Goal: Task Accomplishment & Management: Use online tool/utility

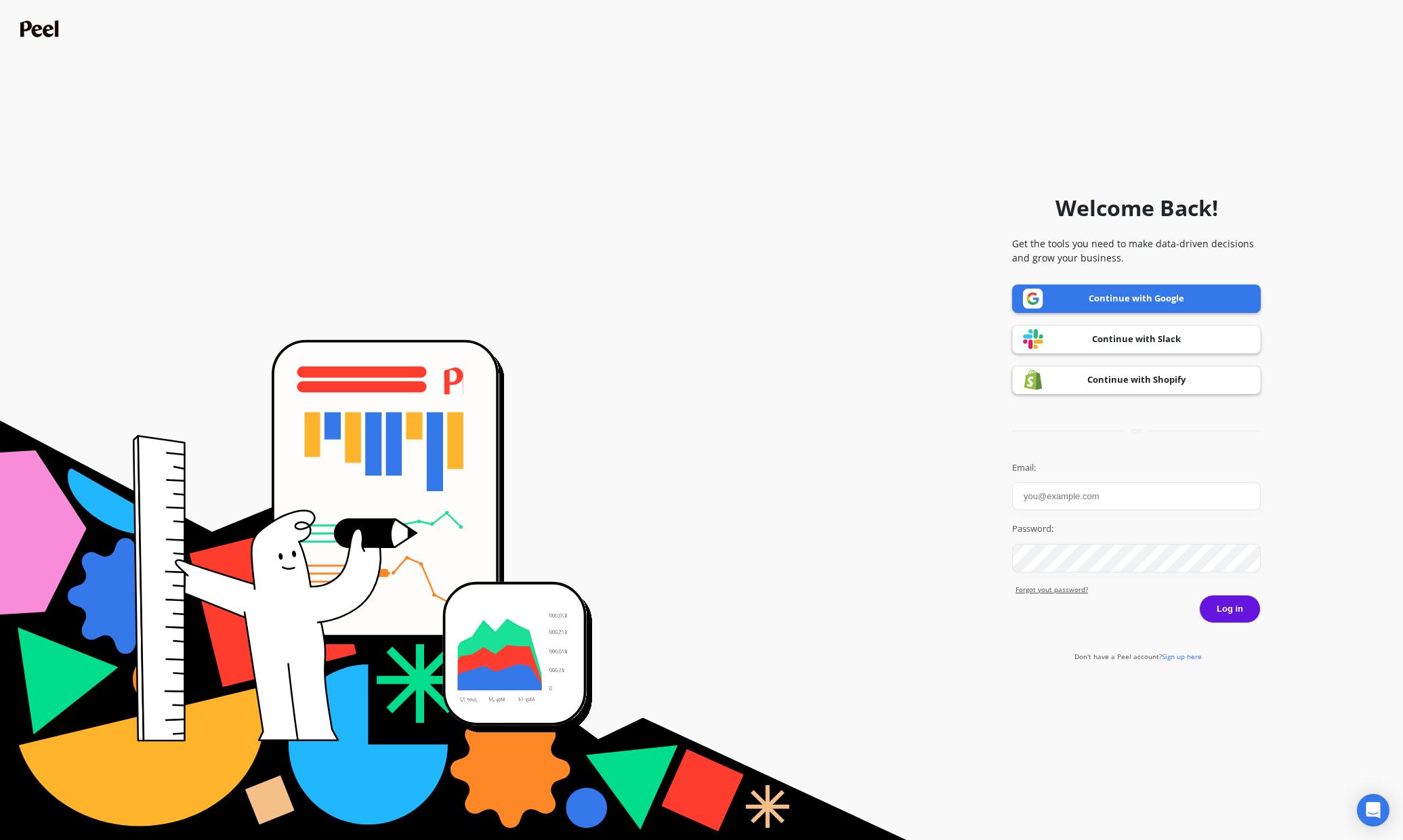
click at [1097, 297] on link "Continue with Google" at bounding box center [1136, 299] width 248 height 29
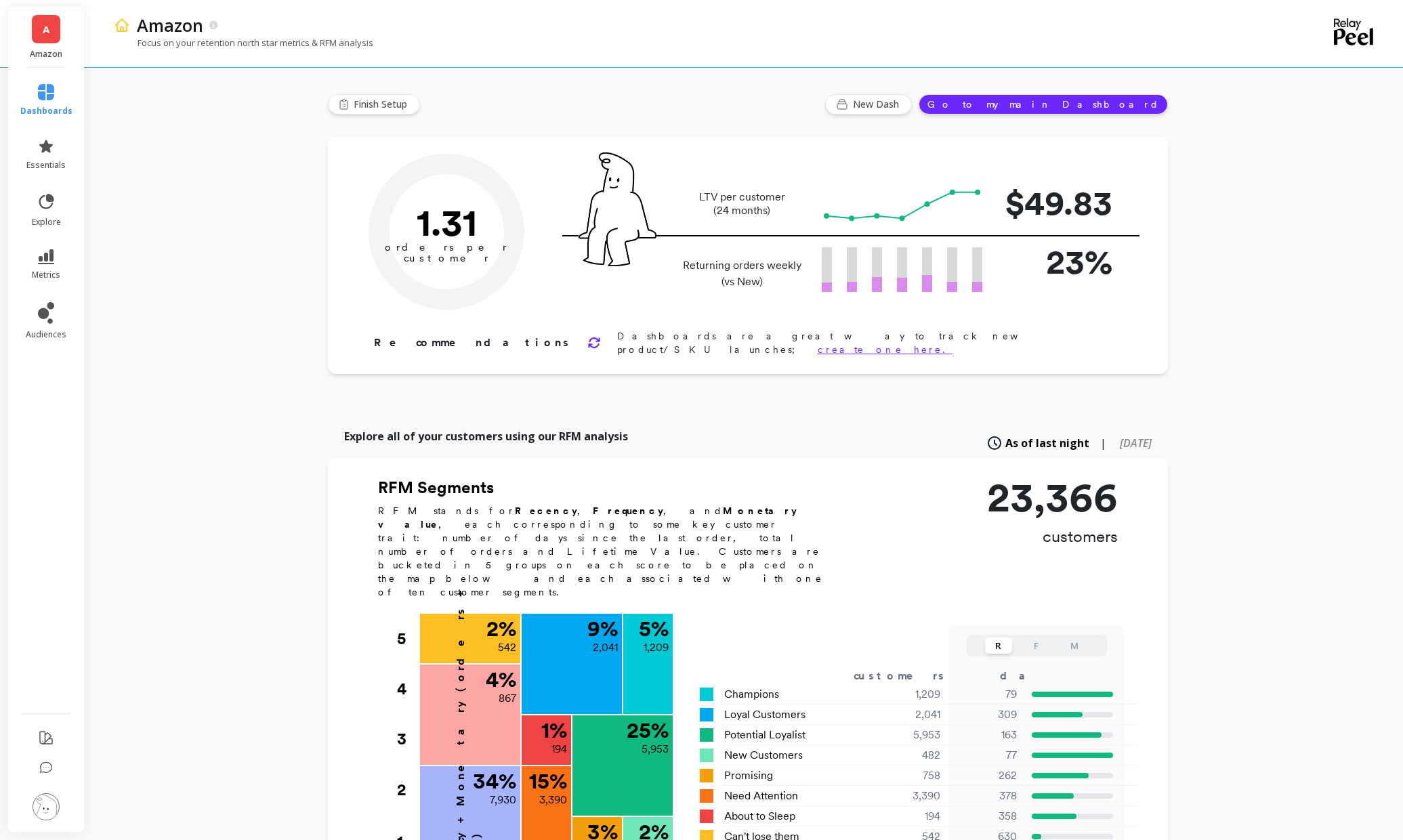
type input "Champions"
type input "1209"
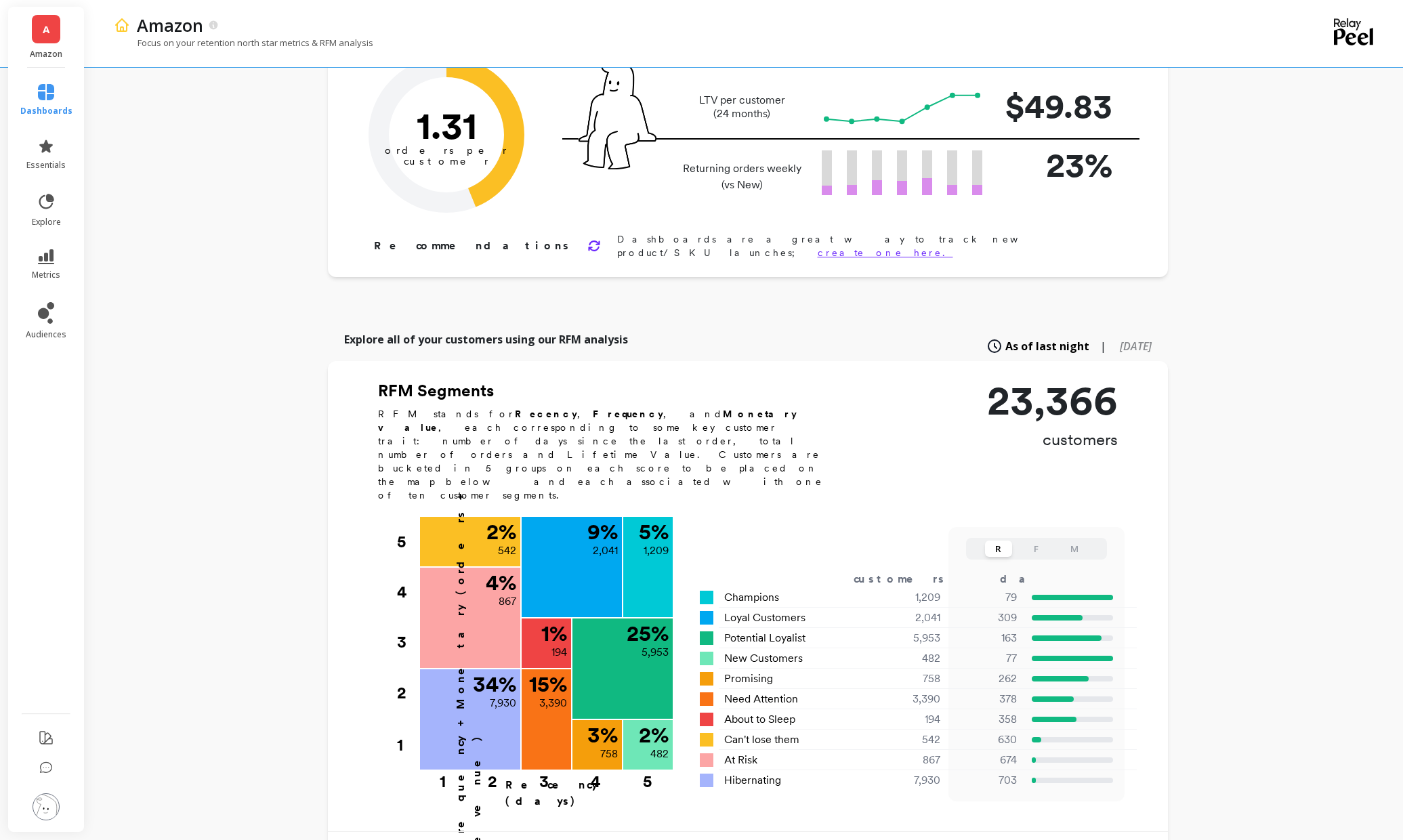
scroll to position [107, 0]
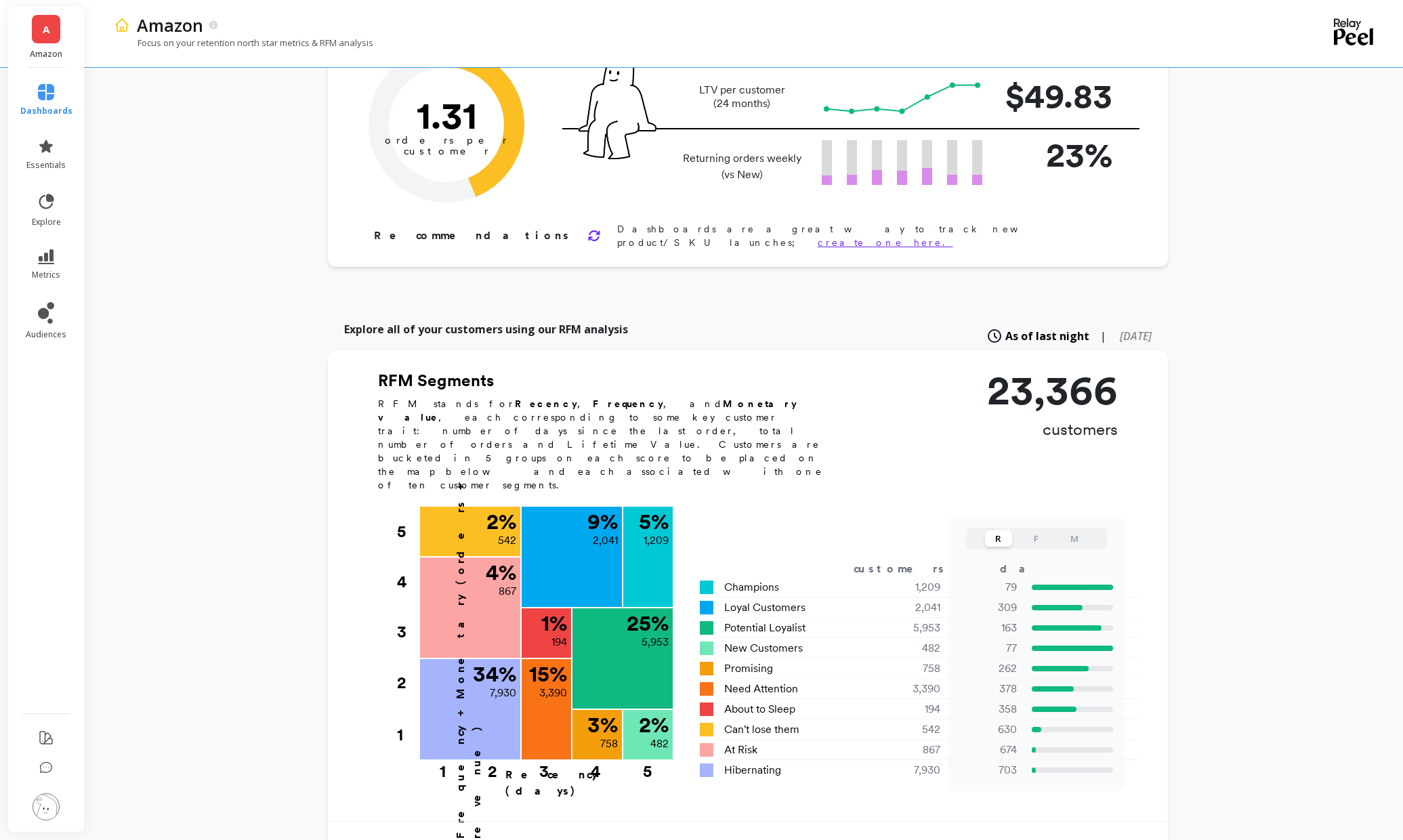
click at [49, 35] on span "A" at bounding box center [46, 29] width 7 height 15
click at [164, 134] on p "Kosterina" at bounding box center [164, 134] width 49 height 13
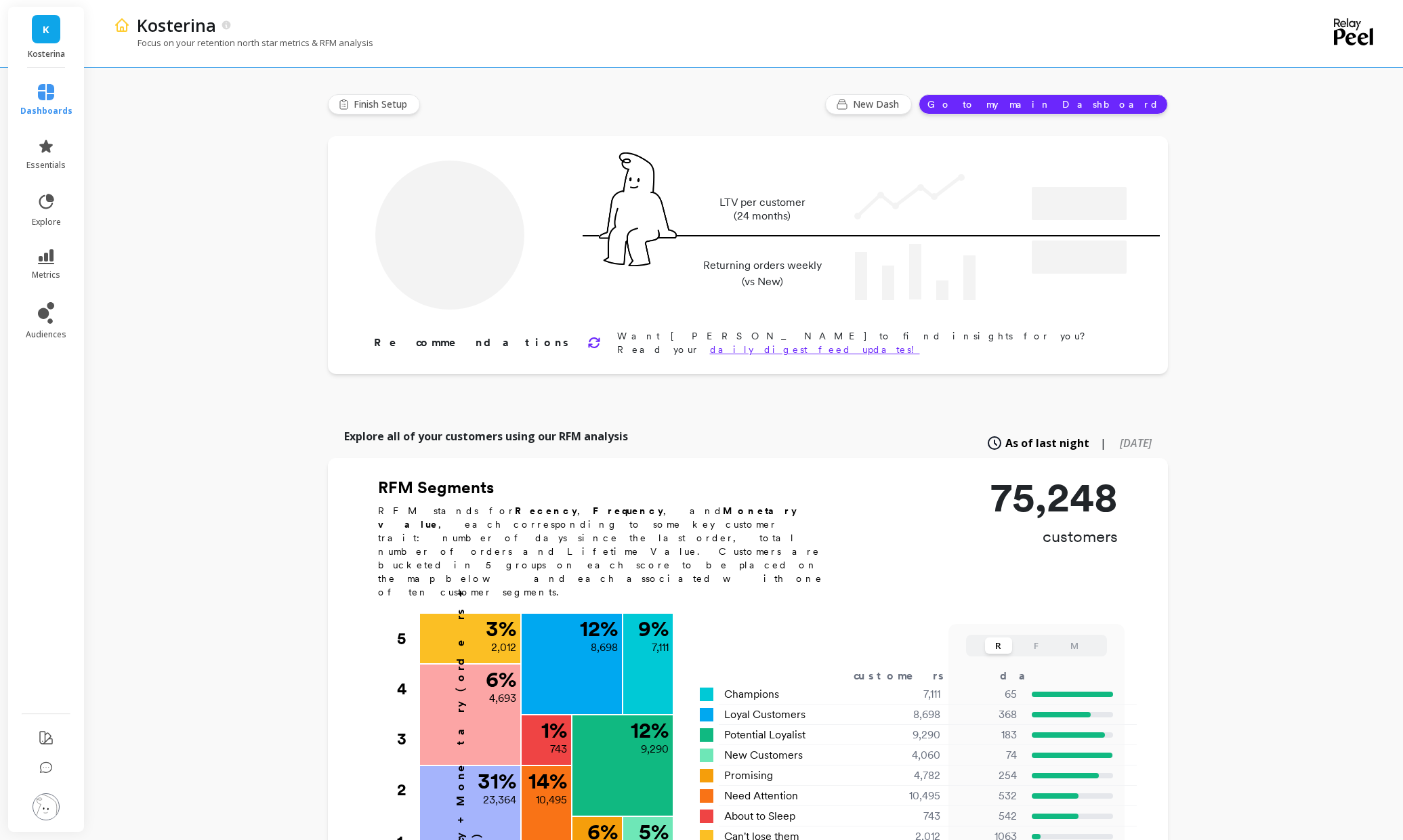
type input "Champions"
type input "7111"
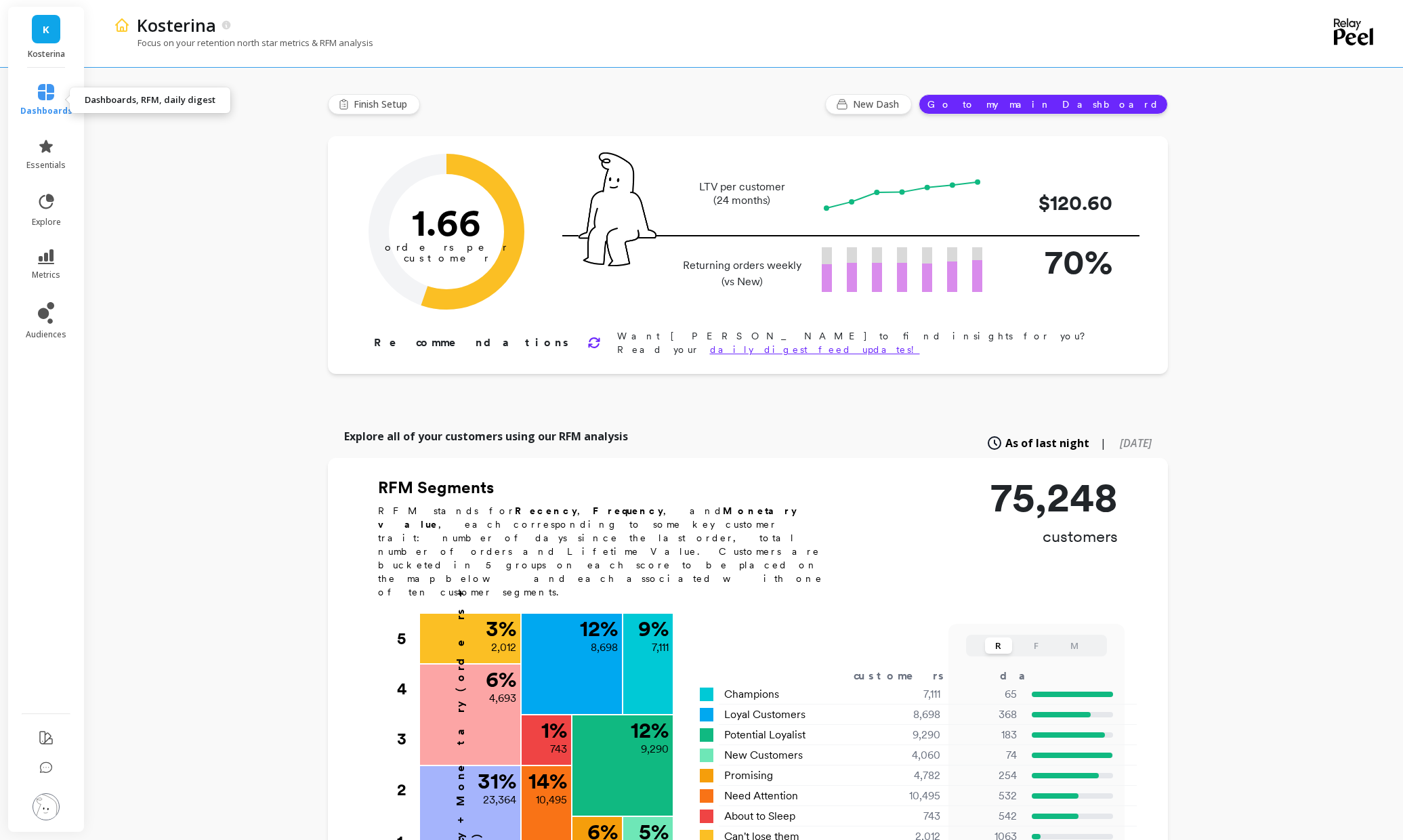
click at [43, 104] on link "dashboards" at bounding box center [46, 100] width 52 height 32
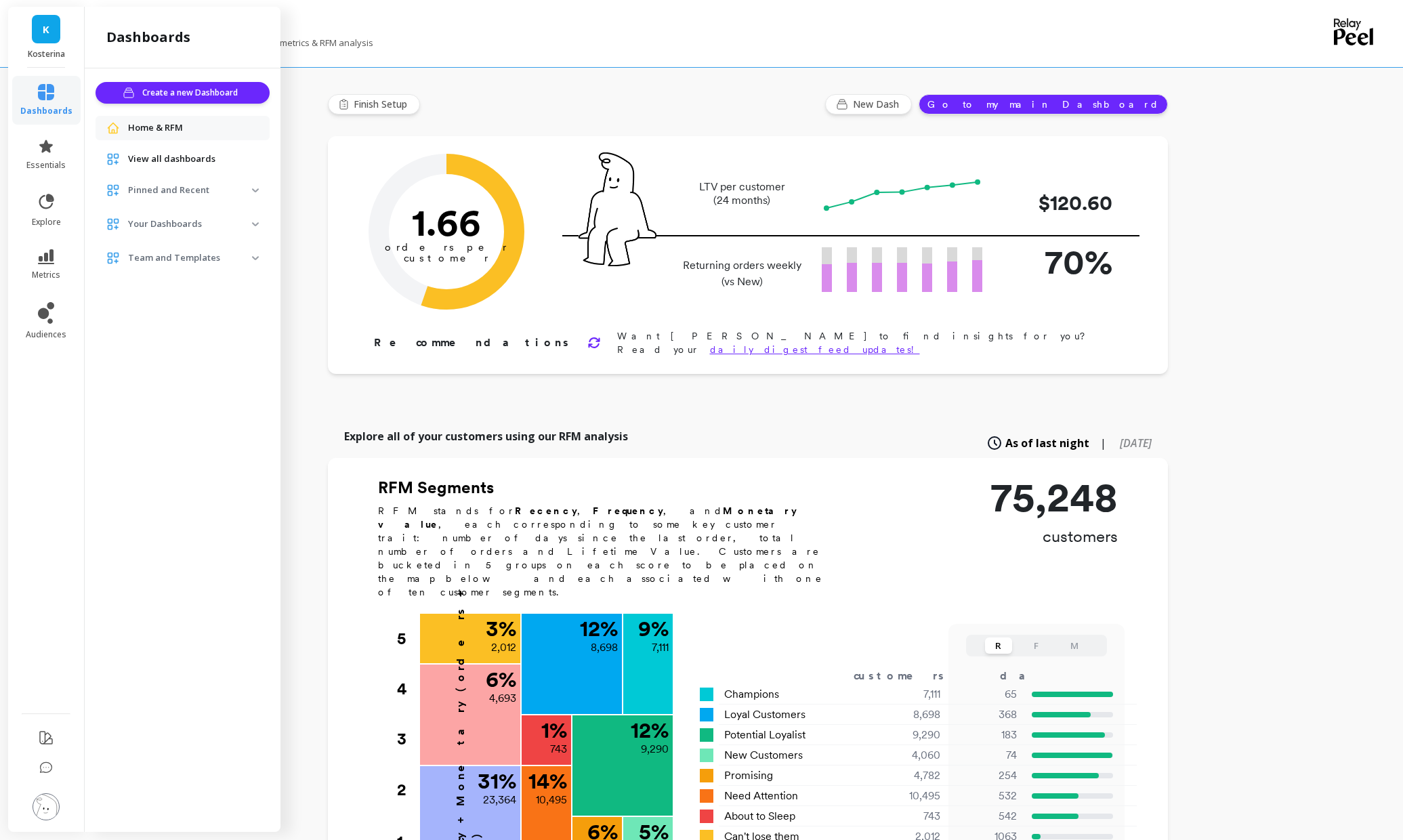
click at [163, 162] on span "View all dashboards" at bounding box center [171, 159] width 87 height 13
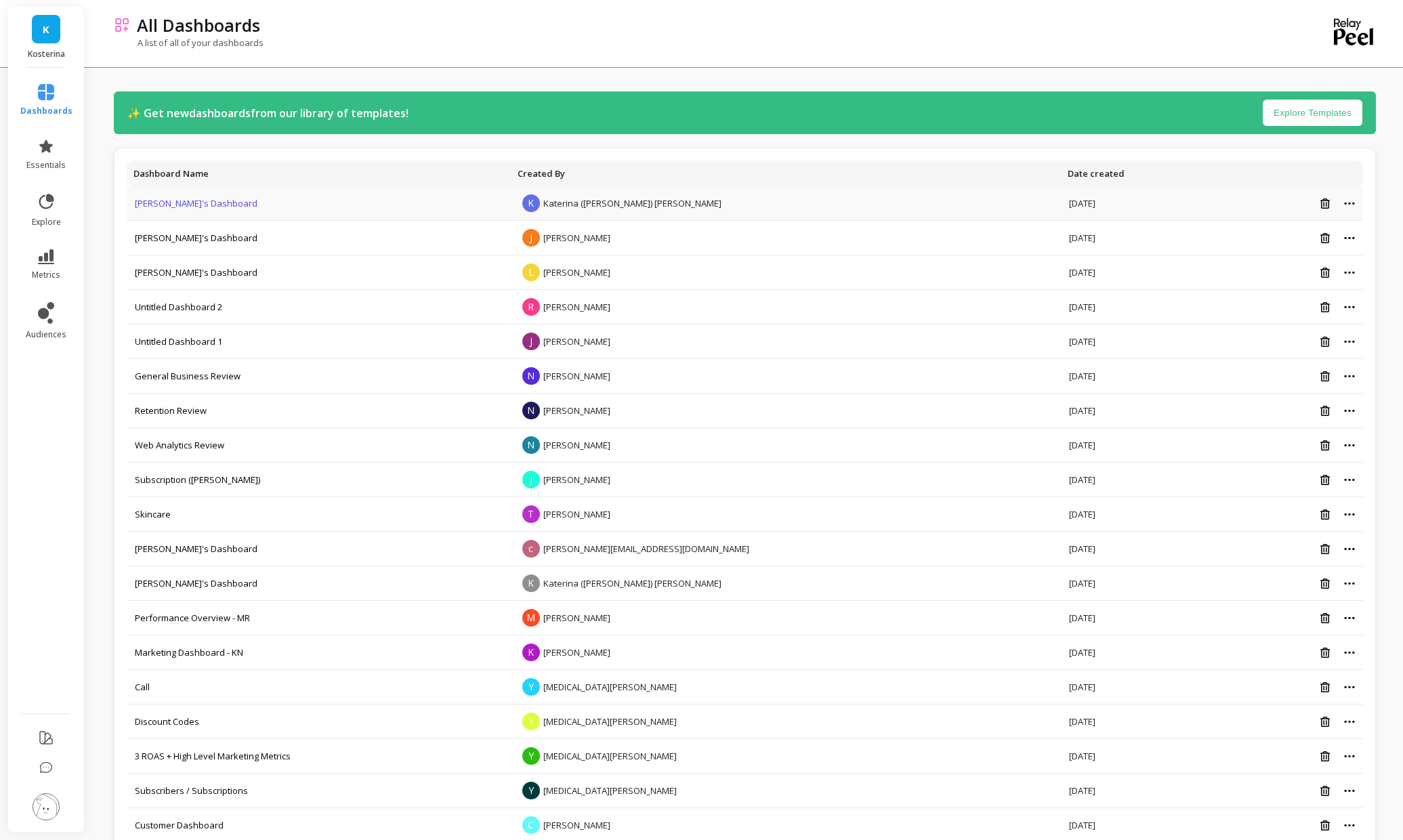
click at [169, 201] on link "[PERSON_NAME]'s Dashboard" at bounding box center [196, 203] width 122 height 12
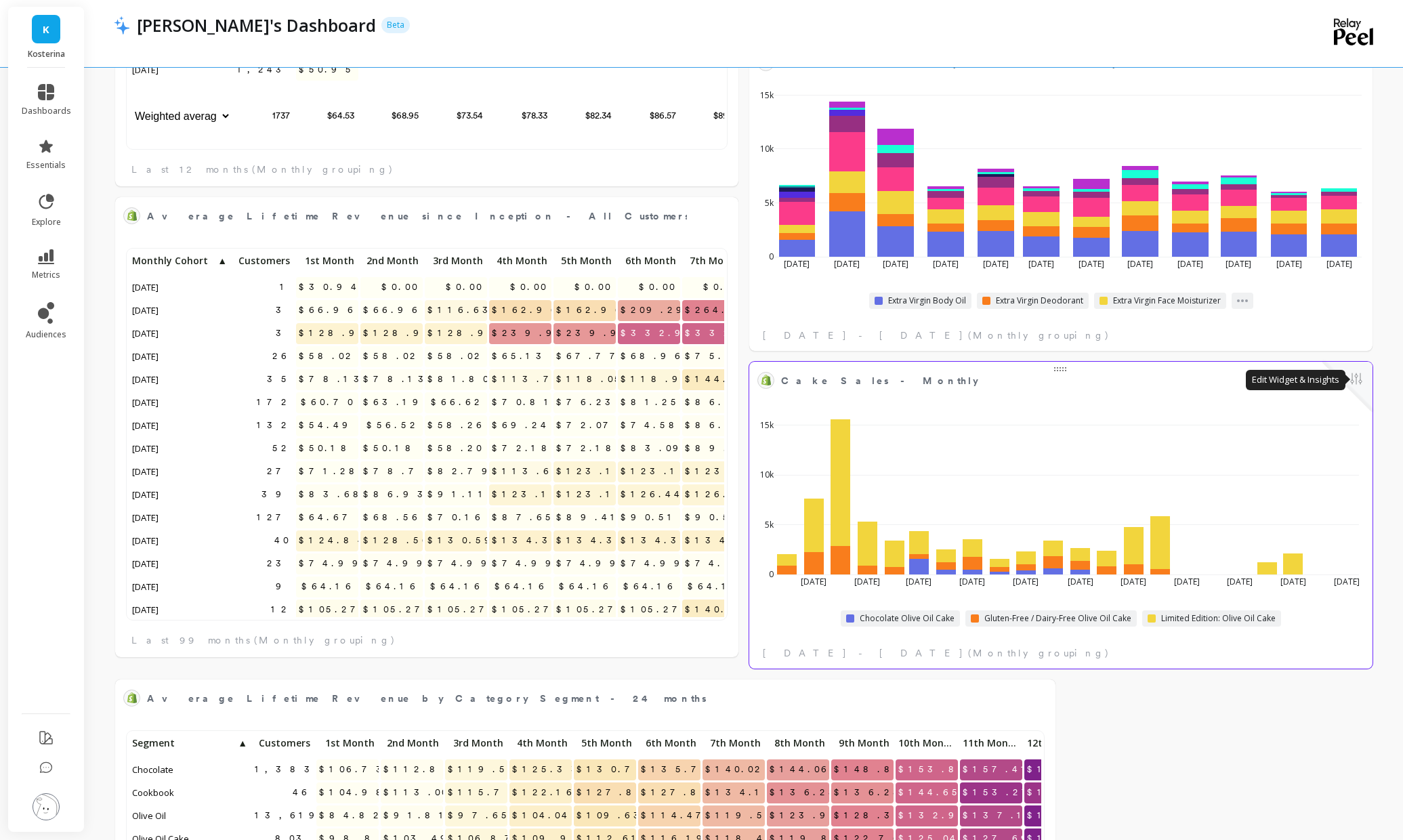
click at [1354, 378] on button at bounding box center [1355, 380] width 16 height 19
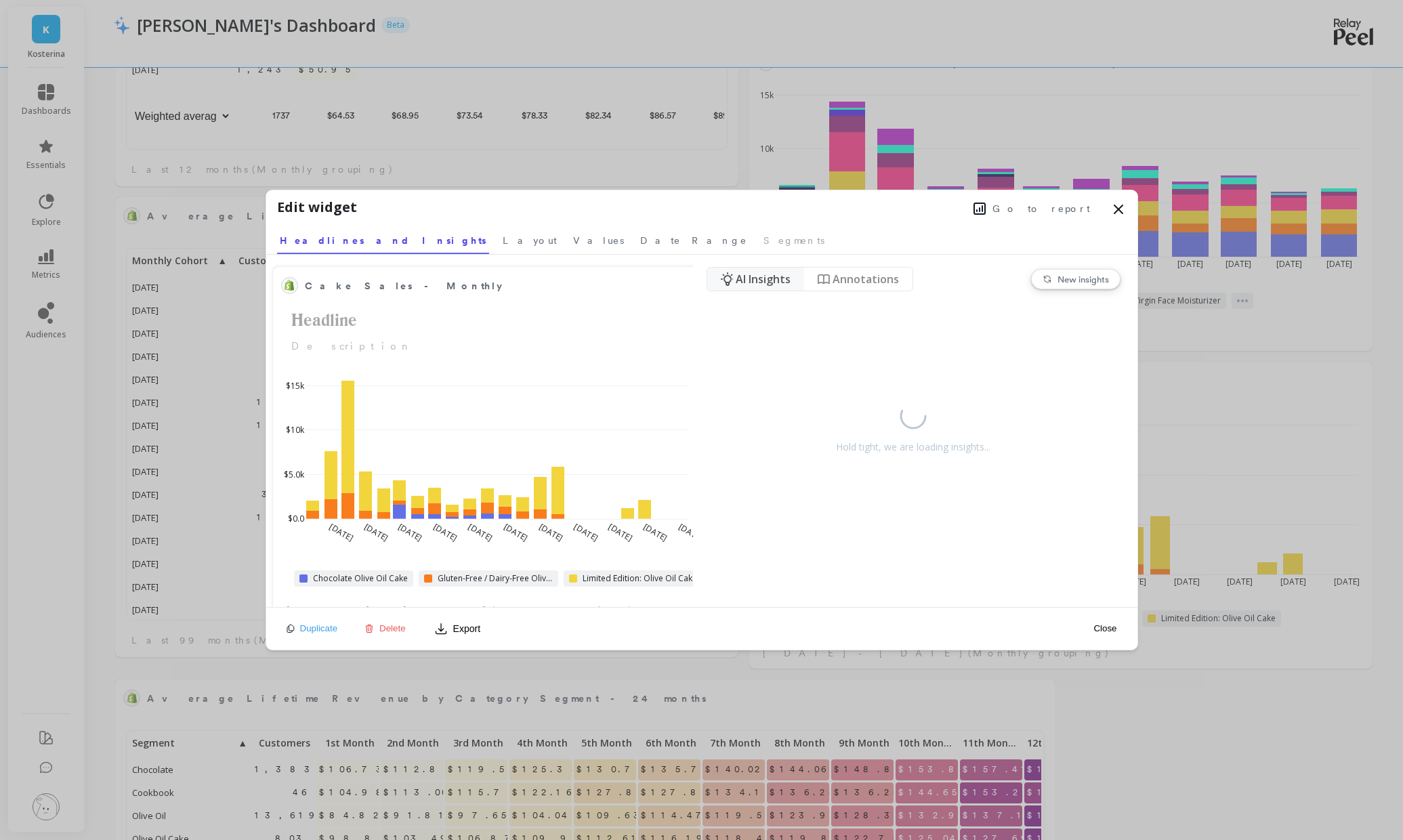
click at [385, 627] on span "Delete" at bounding box center [392, 628] width 27 height 10
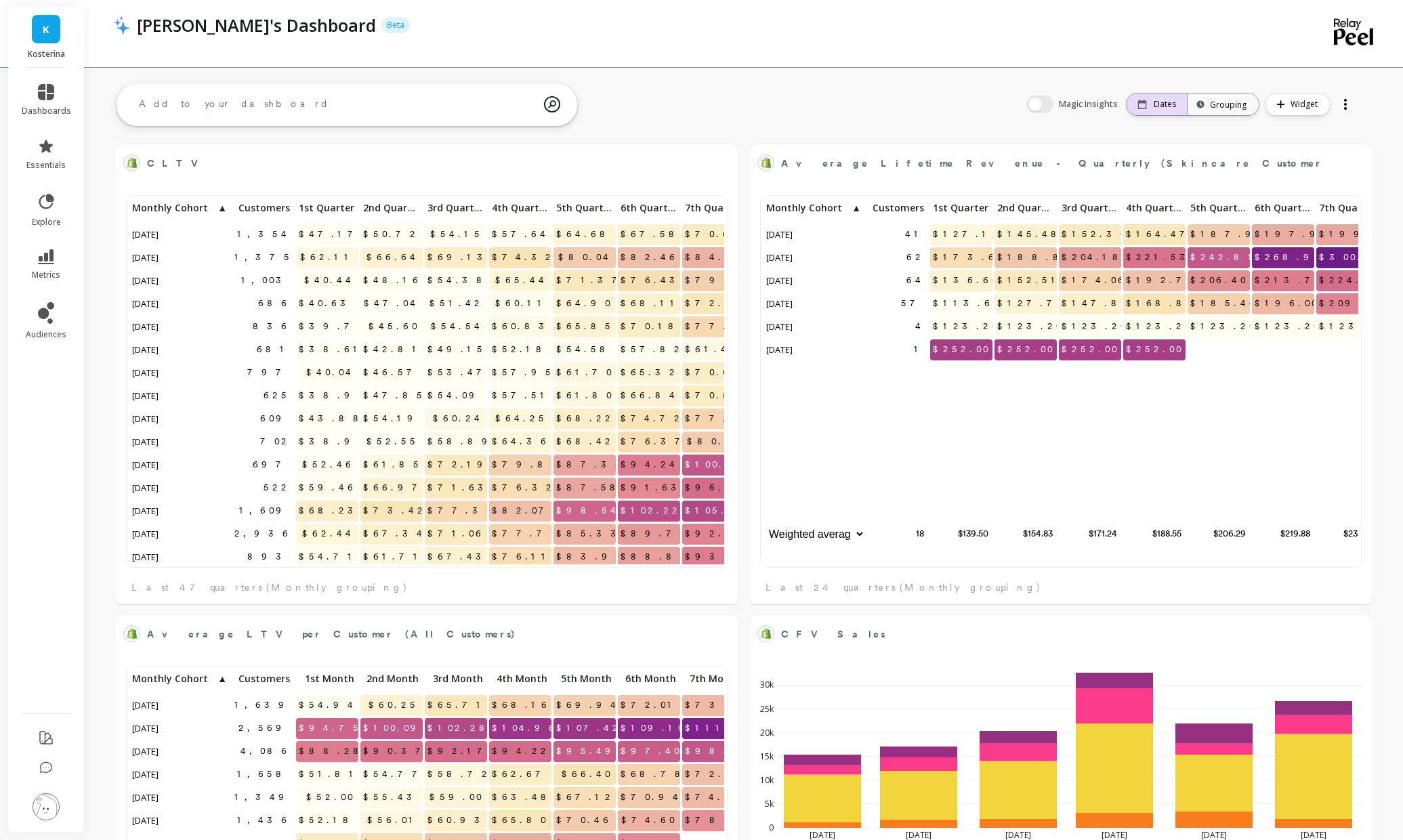
click at [1160, 104] on p "Dates" at bounding box center [1165, 104] width 22 height 10
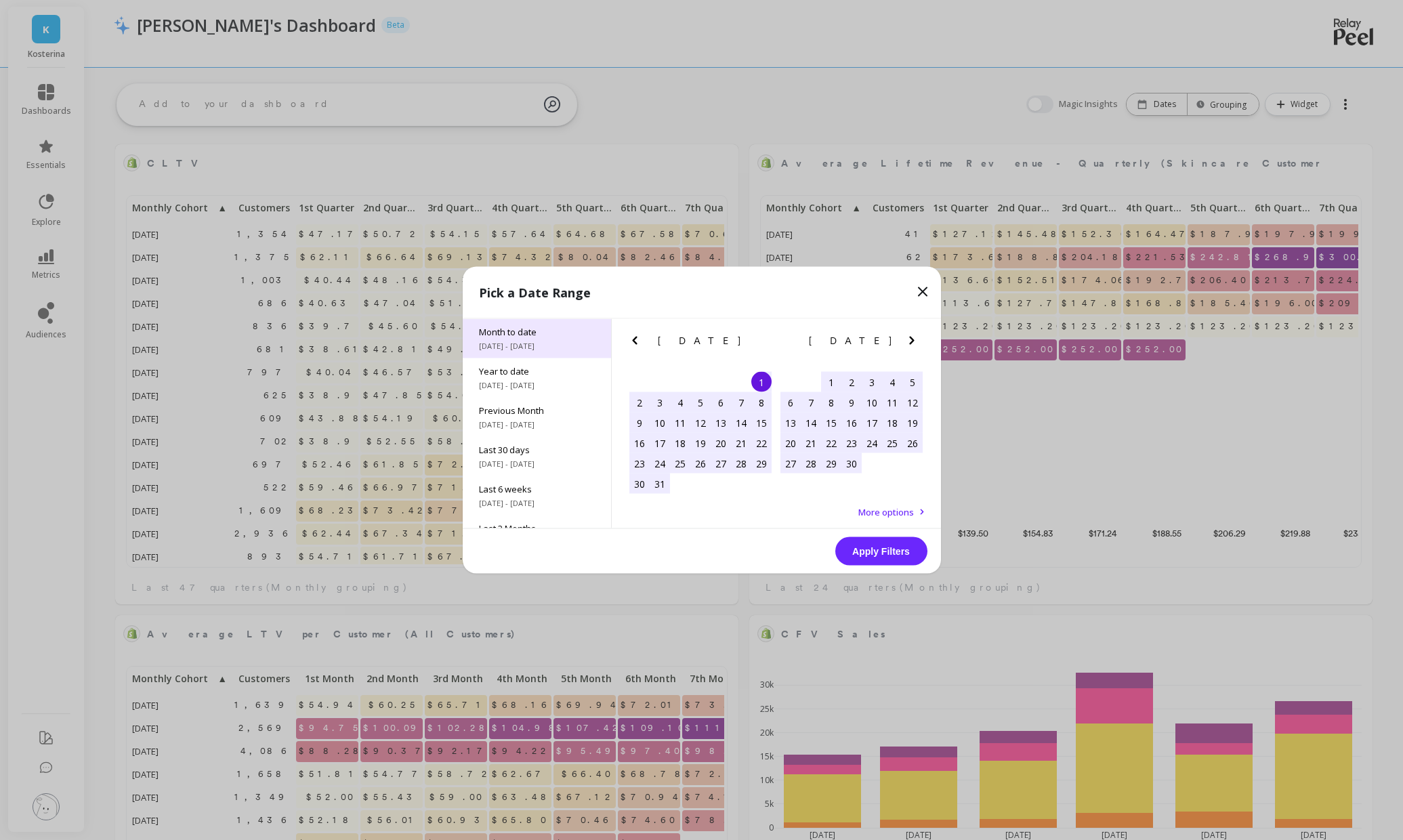
click at [534, 339] on div "Month to date [DATE] - [DATE]" at bounding box center [536, 339] width 148 height 39
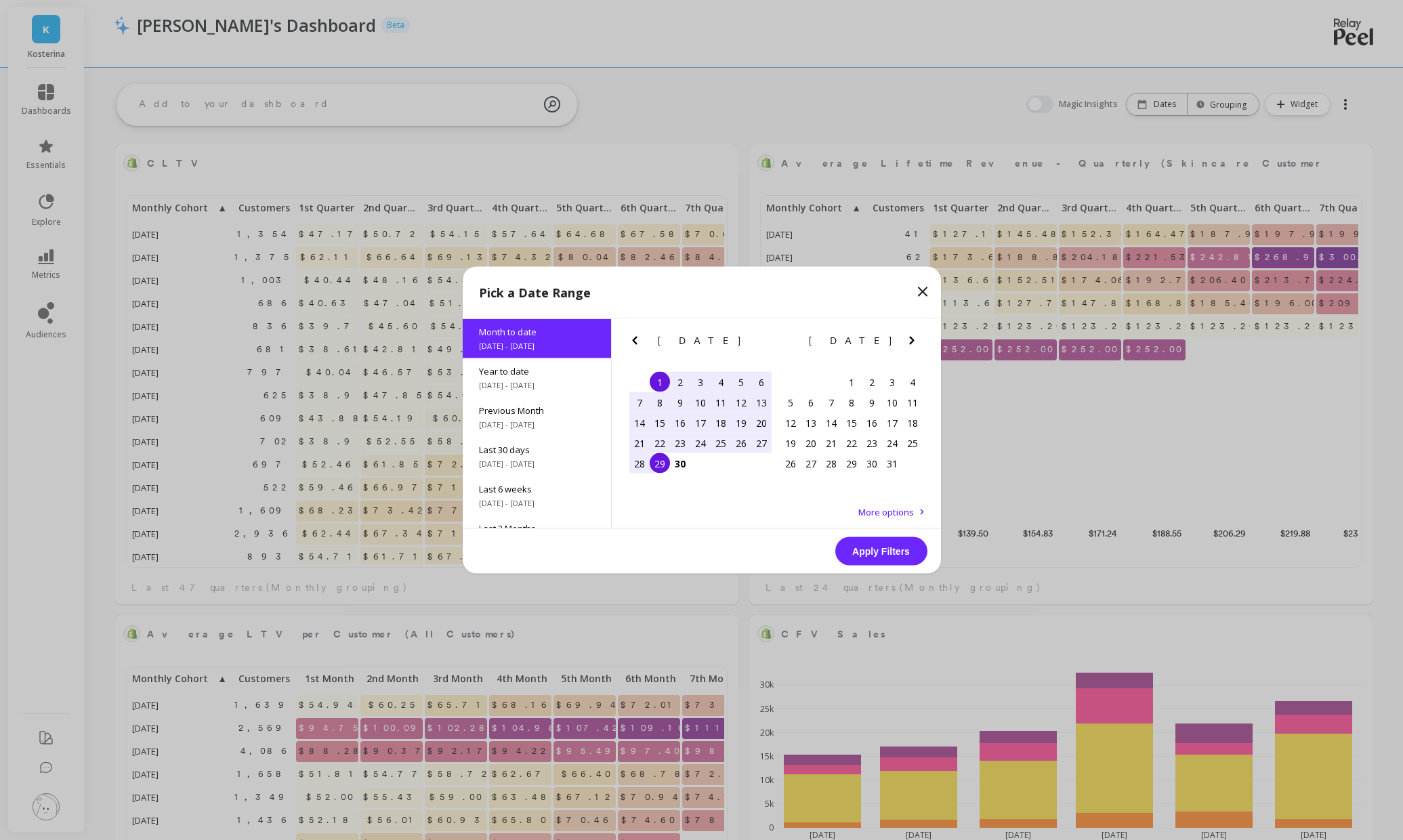
click at [887, 551] on button "Apply Filters" at bounding box center [881, 551] width 92 height 29
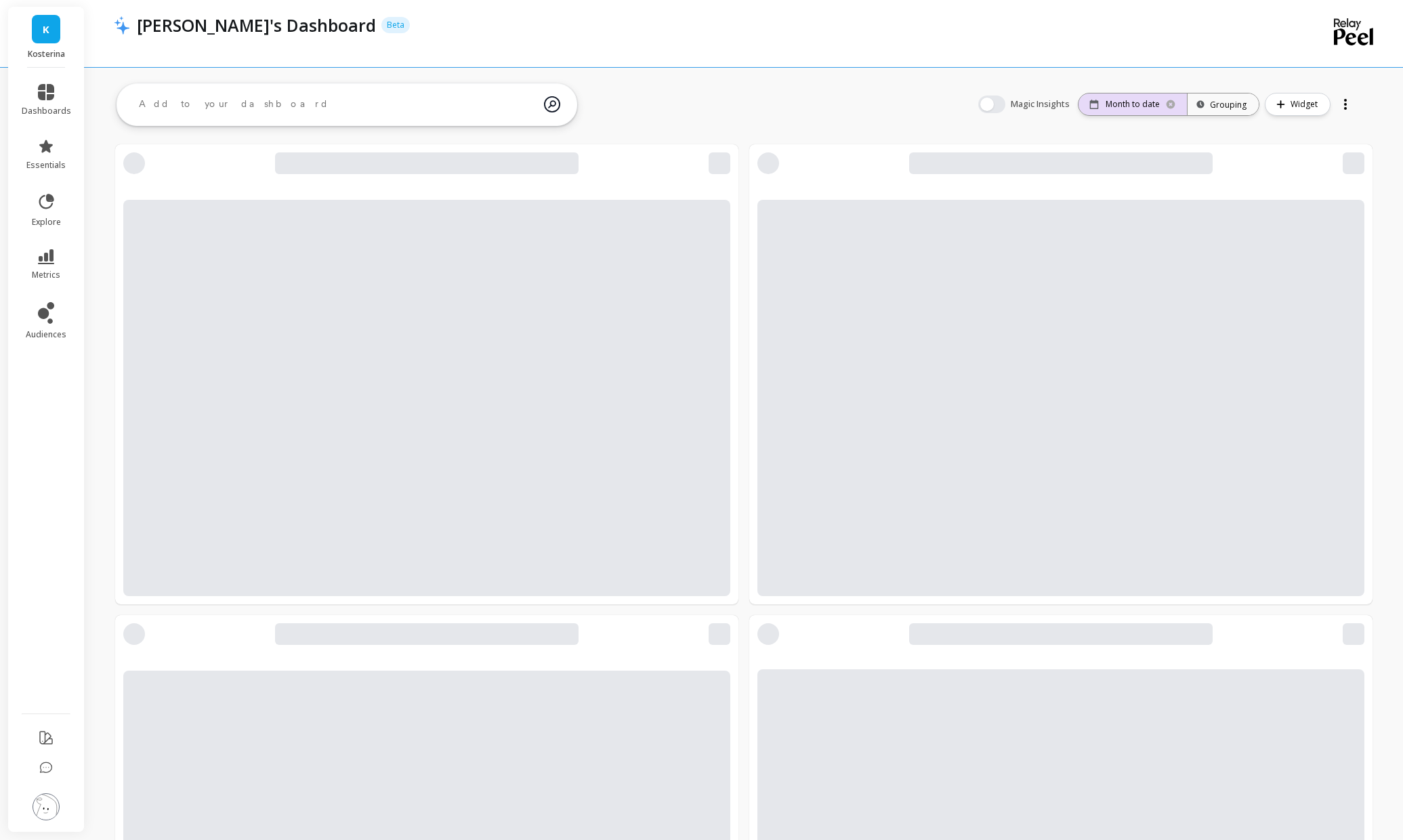
click at [1158, 111] on div "Month to date" at bounding box center [1132, 104] width 108 height 22
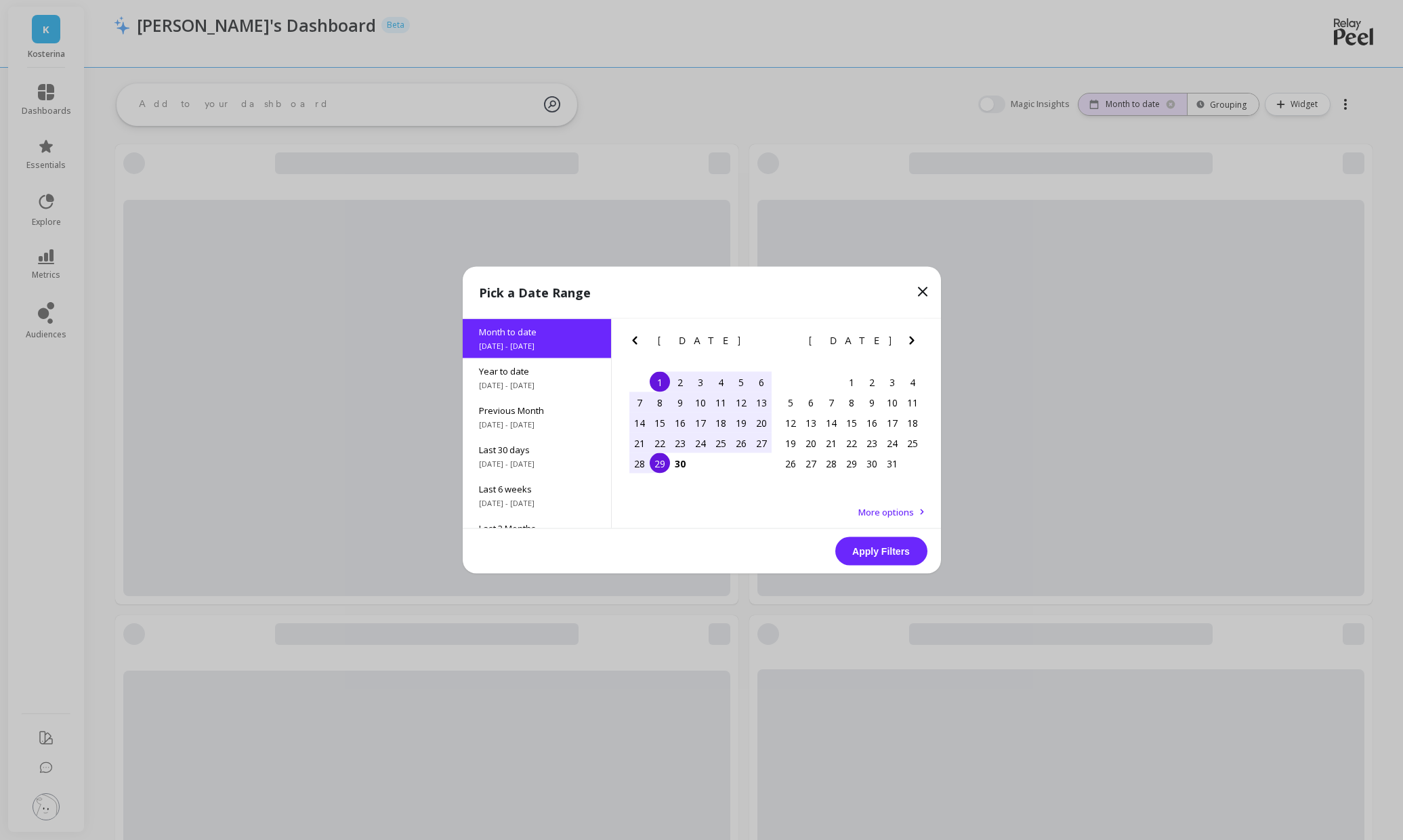
click at [1148, 104] on div "Pick a Date Range Month to date [DATE] - [DATE] Year to date [DATE] - [DATE] Pr…" at bounding box center [702, 420] width 1403 height 840
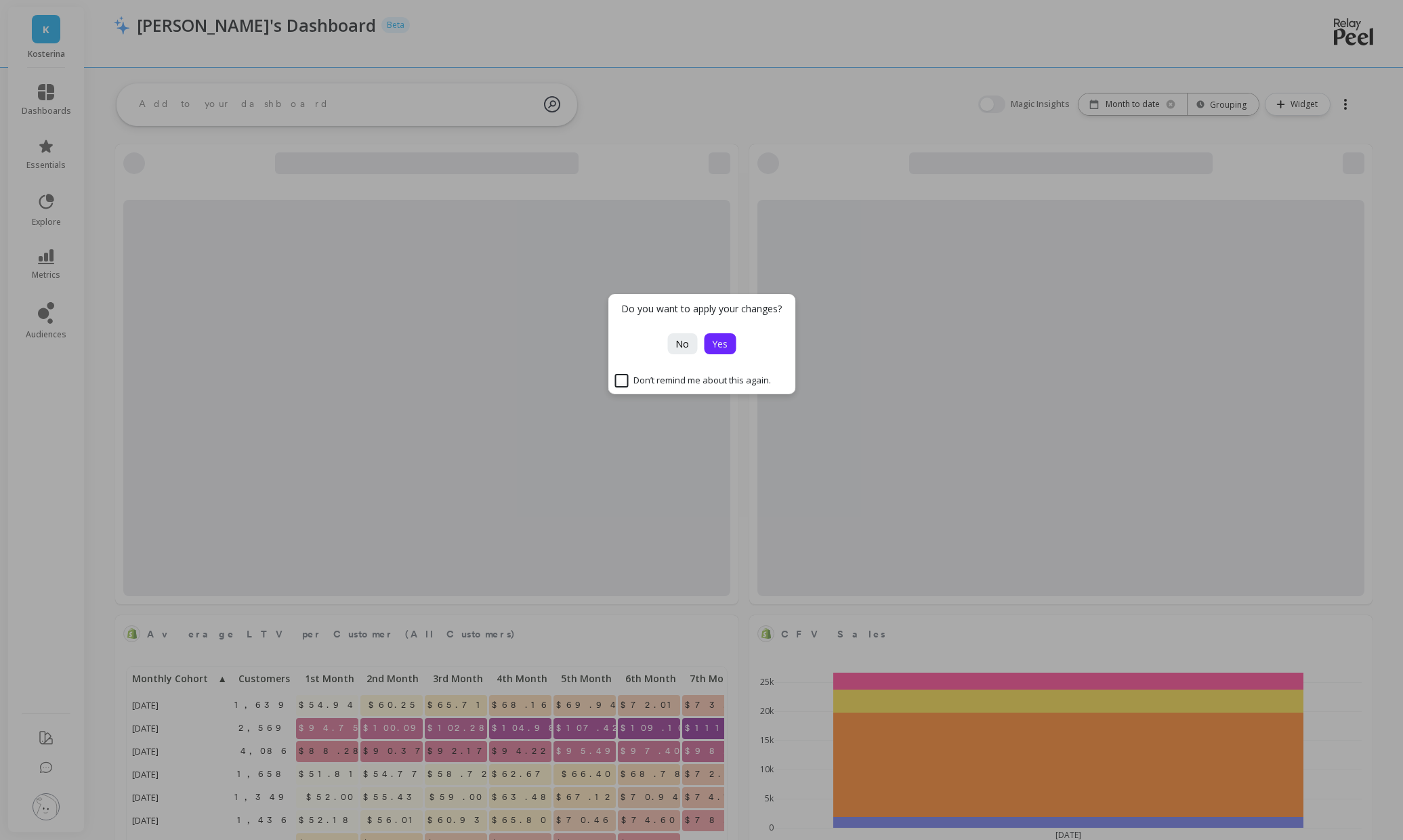
click at [720, 342] on span "Yes" at bounding box center [720, 343] width 15 height 13
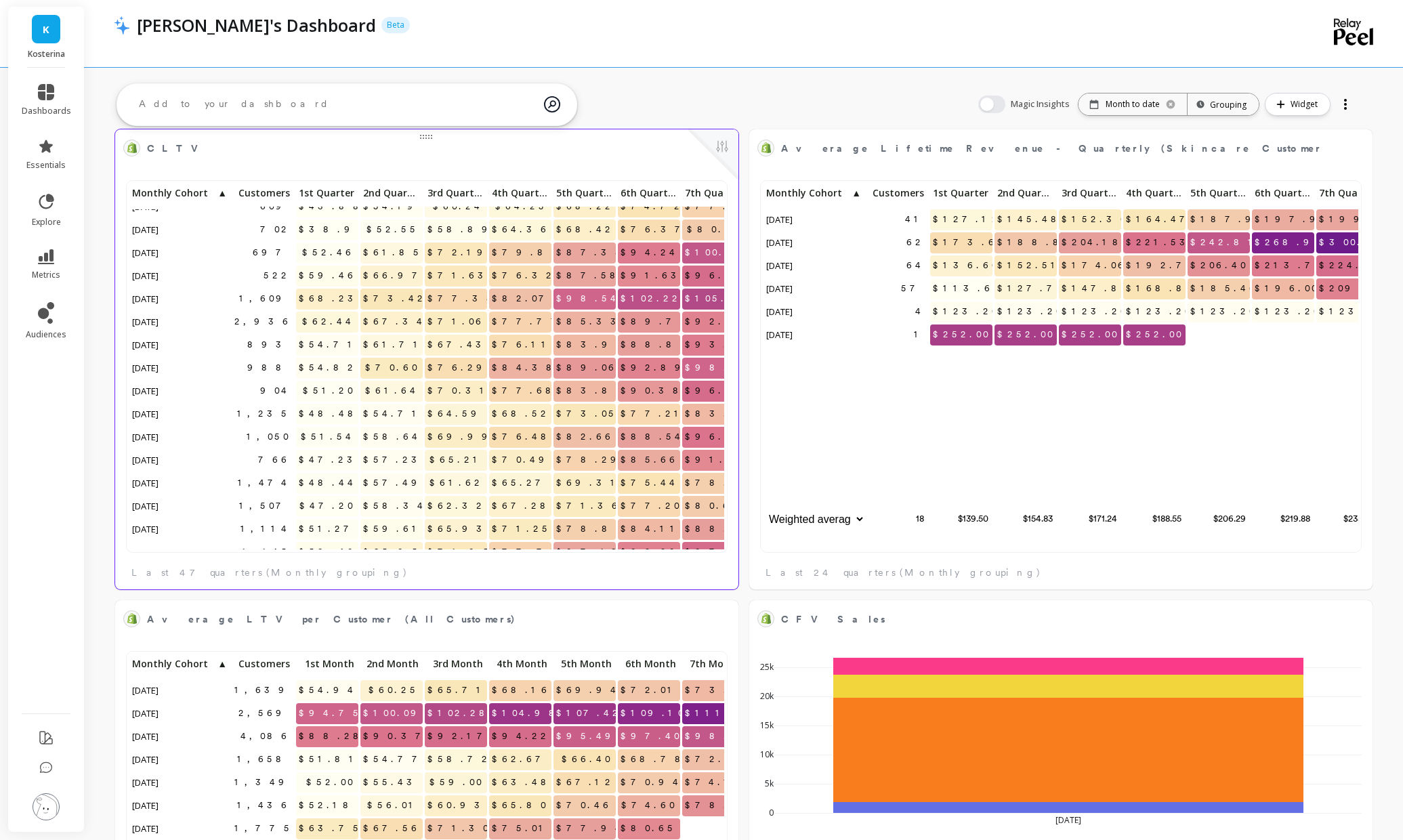
scroll to position [199, 0]
click at [1127, 101] on p "Month to date" at bounding box center [1132, 104] width 54 height 10
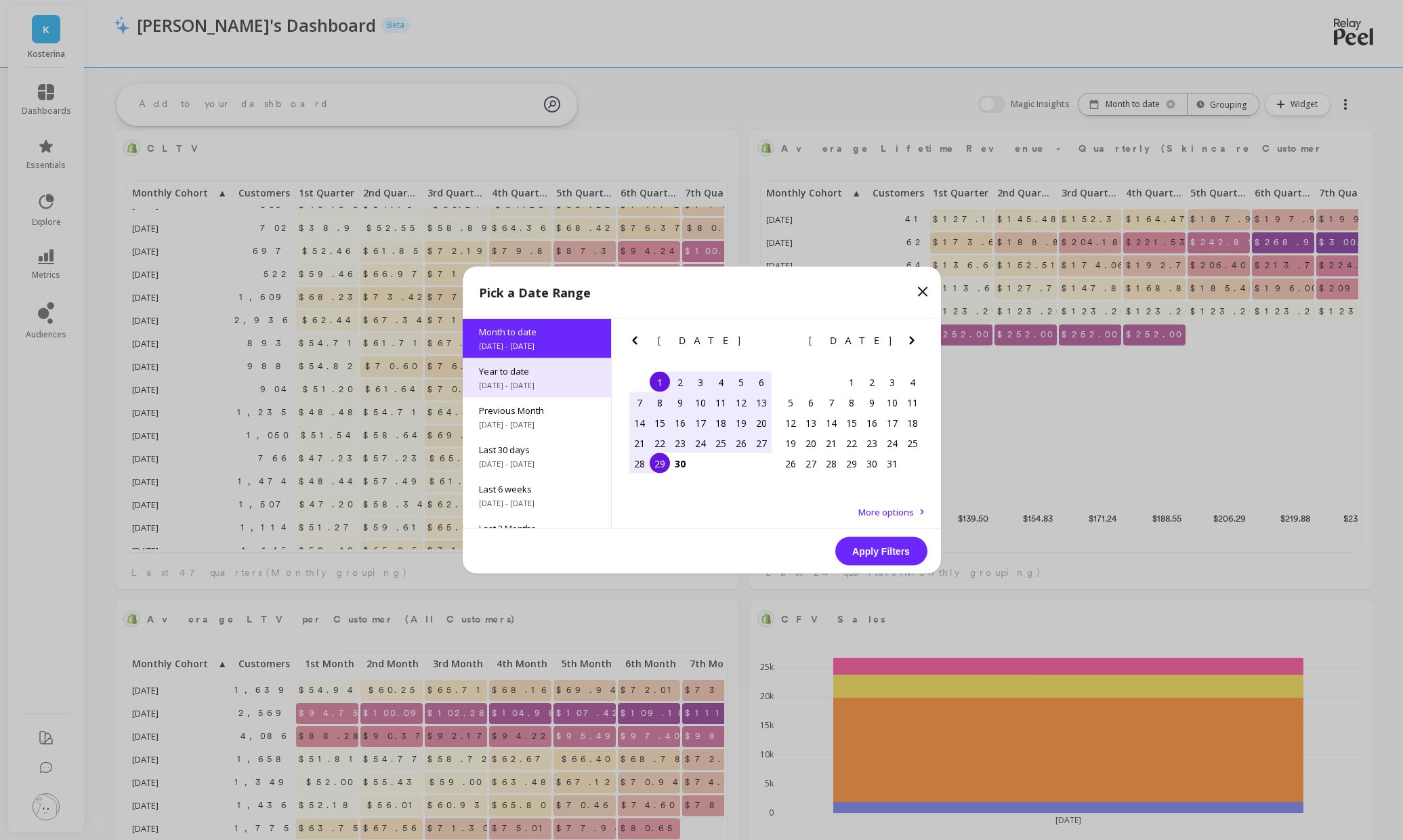
click at [515, 383] on span "[DATE] - [DATE]" at bounding box center [537, 385] width 116 height 10
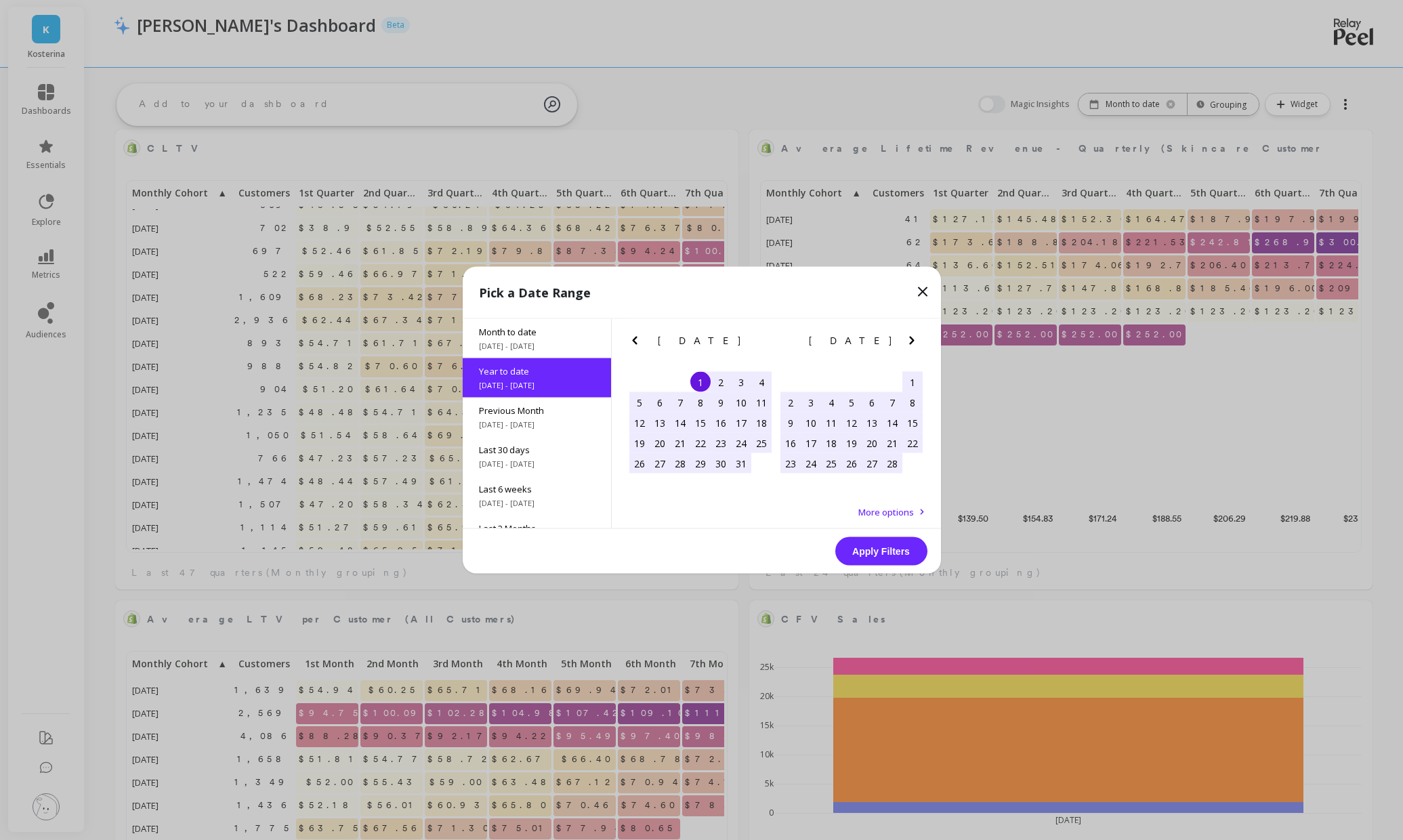
click at [871, 547] on button "Apply Filters" at bounding box center [881, 551] width 92 height 29
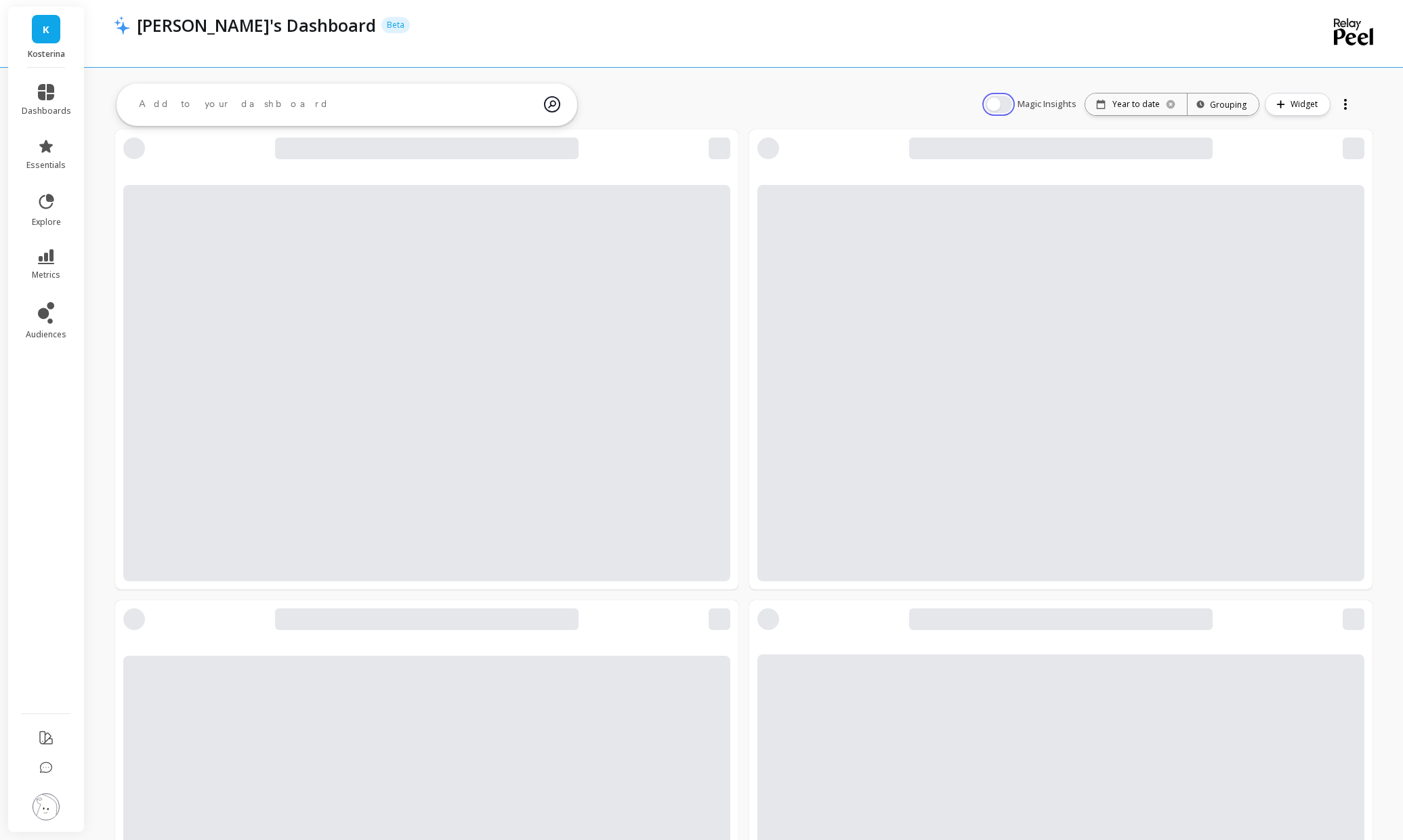
click at [1006, 108] on button "button" at bounding box center [998, 104] width 27 height 17
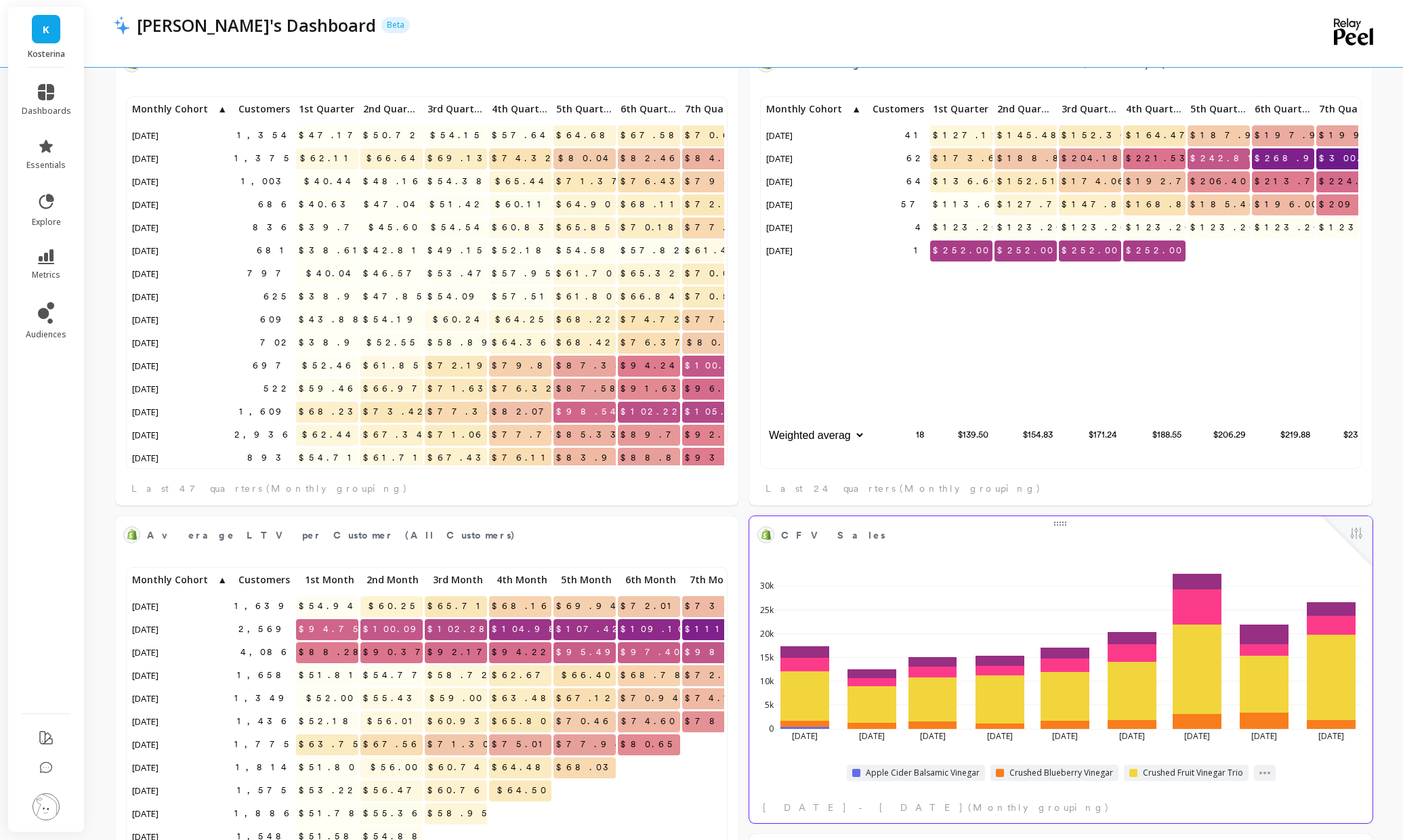
scroll to position [259, 0]
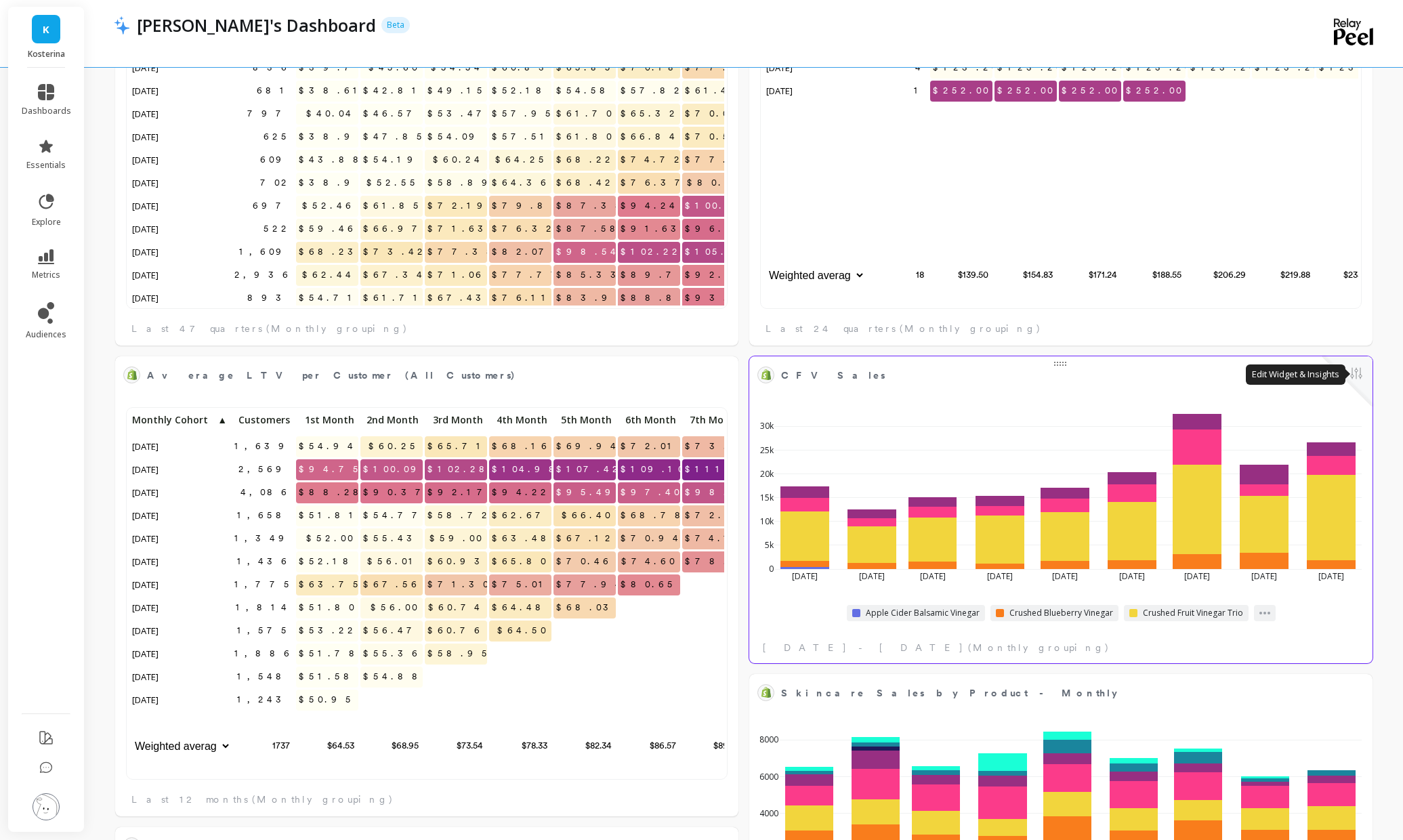
click at [1362, 379] on button at bounding box center [1355, 374] width 16 height 19
click at [1360, 371] on button at bounding box center [1355, 374] width 16 height 19
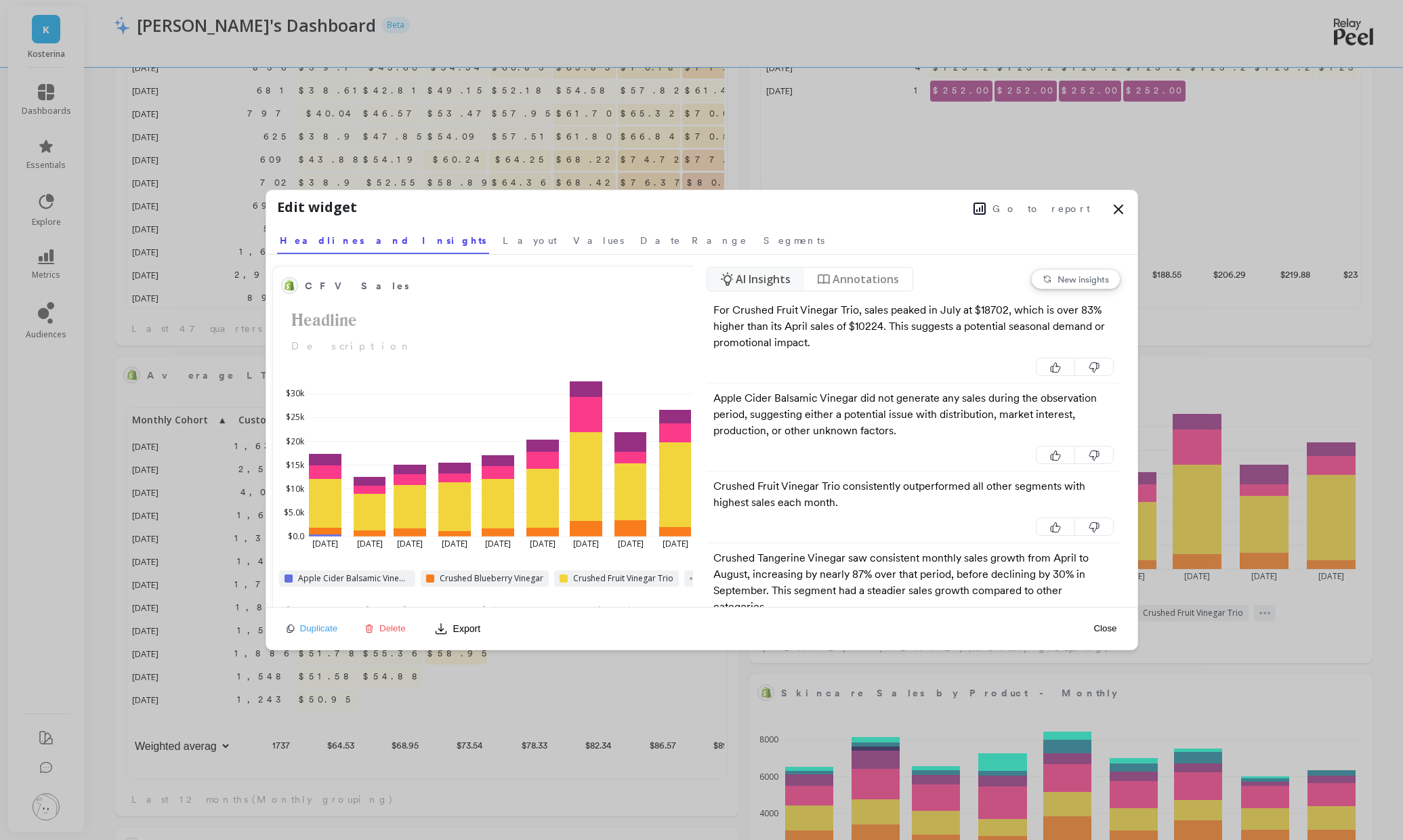
click at [1052, 206] on span "Go to report" at bounding box center [1041, 208] width 97 height 13
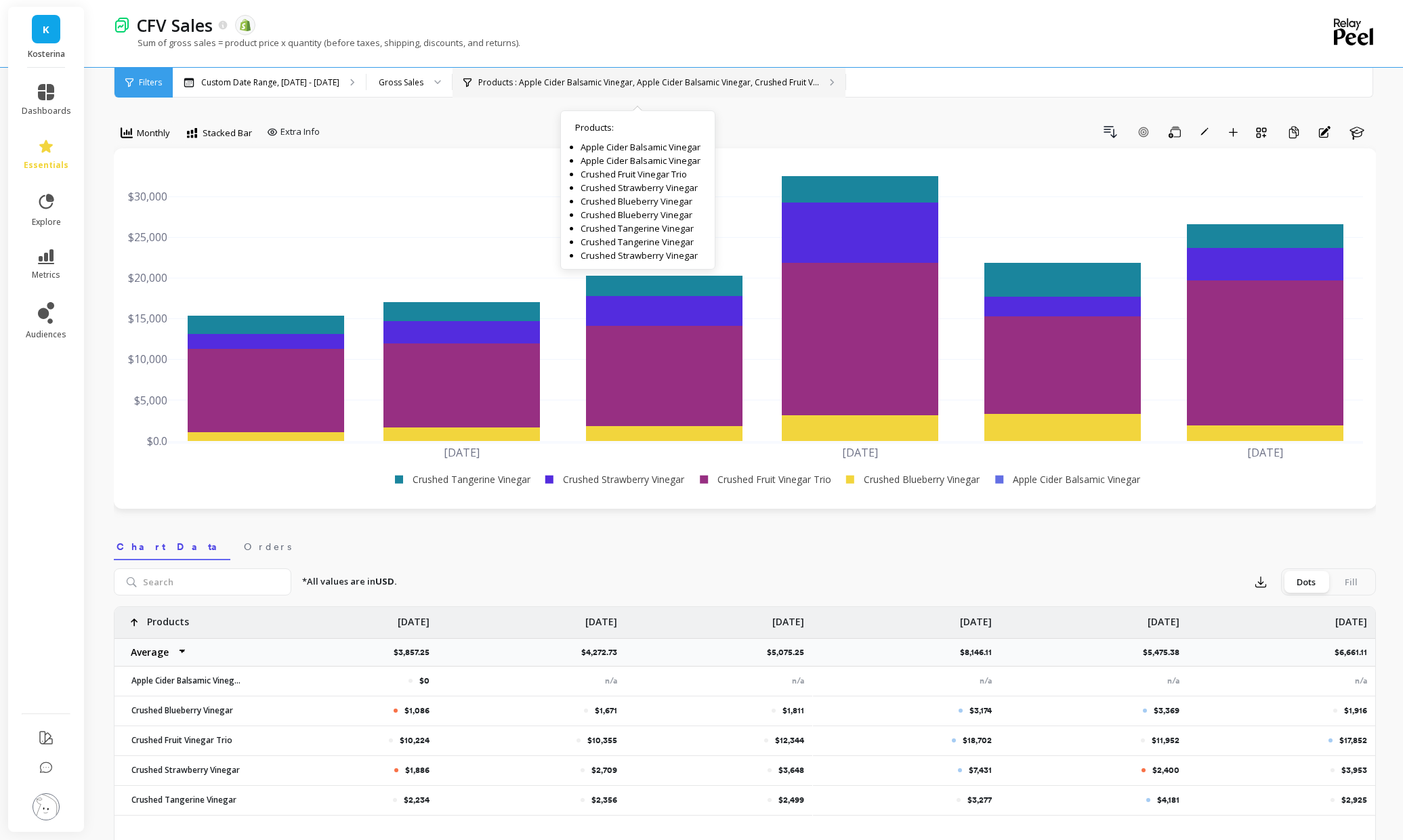
click at [793, 79] on p "Products : Apple Cider Balsamic Vinegar, Apple Cider Balsamic Vinegar, Crushed …" at bounding box center [648, 82] width 341 height 10
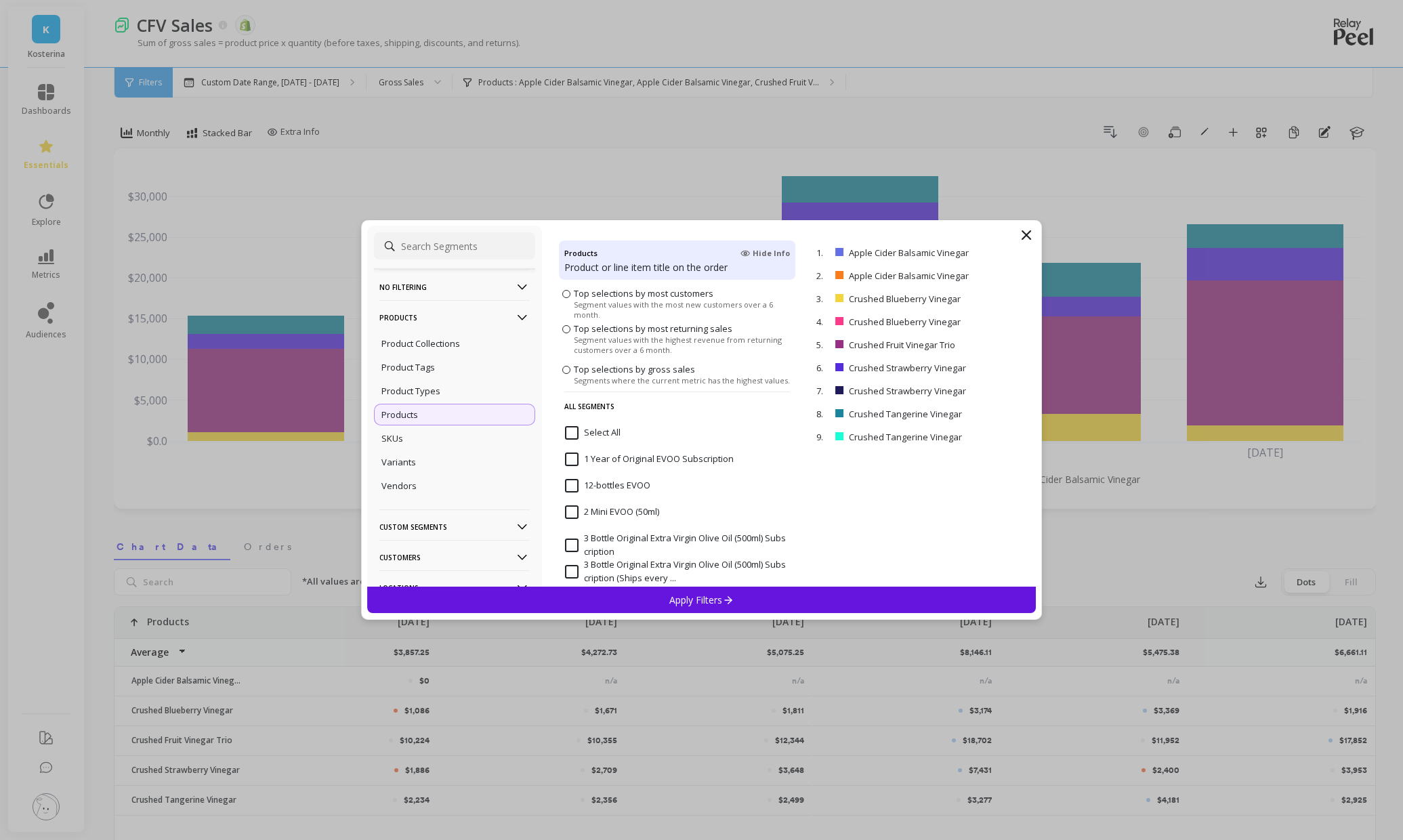
scroll to position [71, 0]
click at [990, 254] on p "remove" at bounding box center [996, 252] width 34 height 10
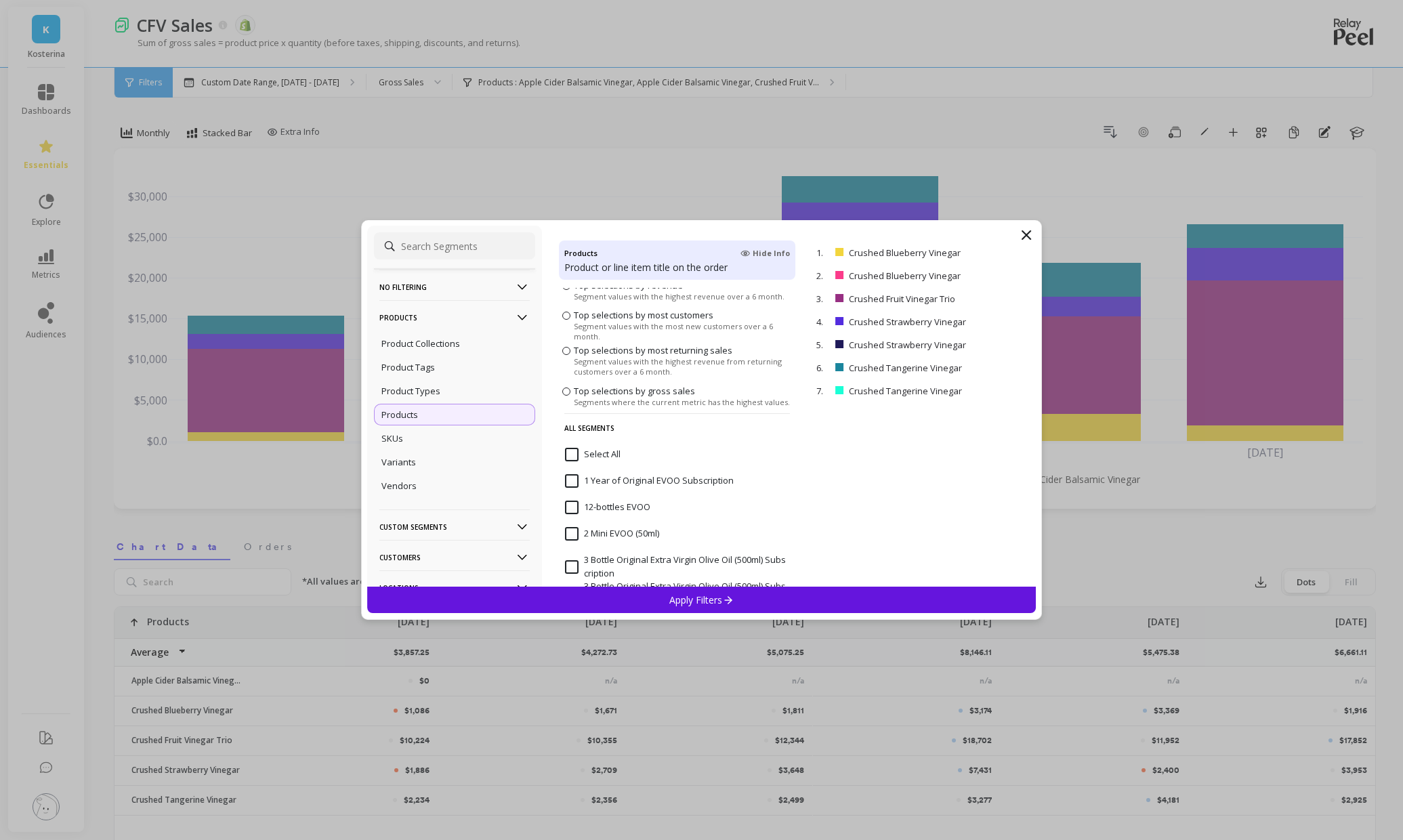
scroll to position [33, 0]
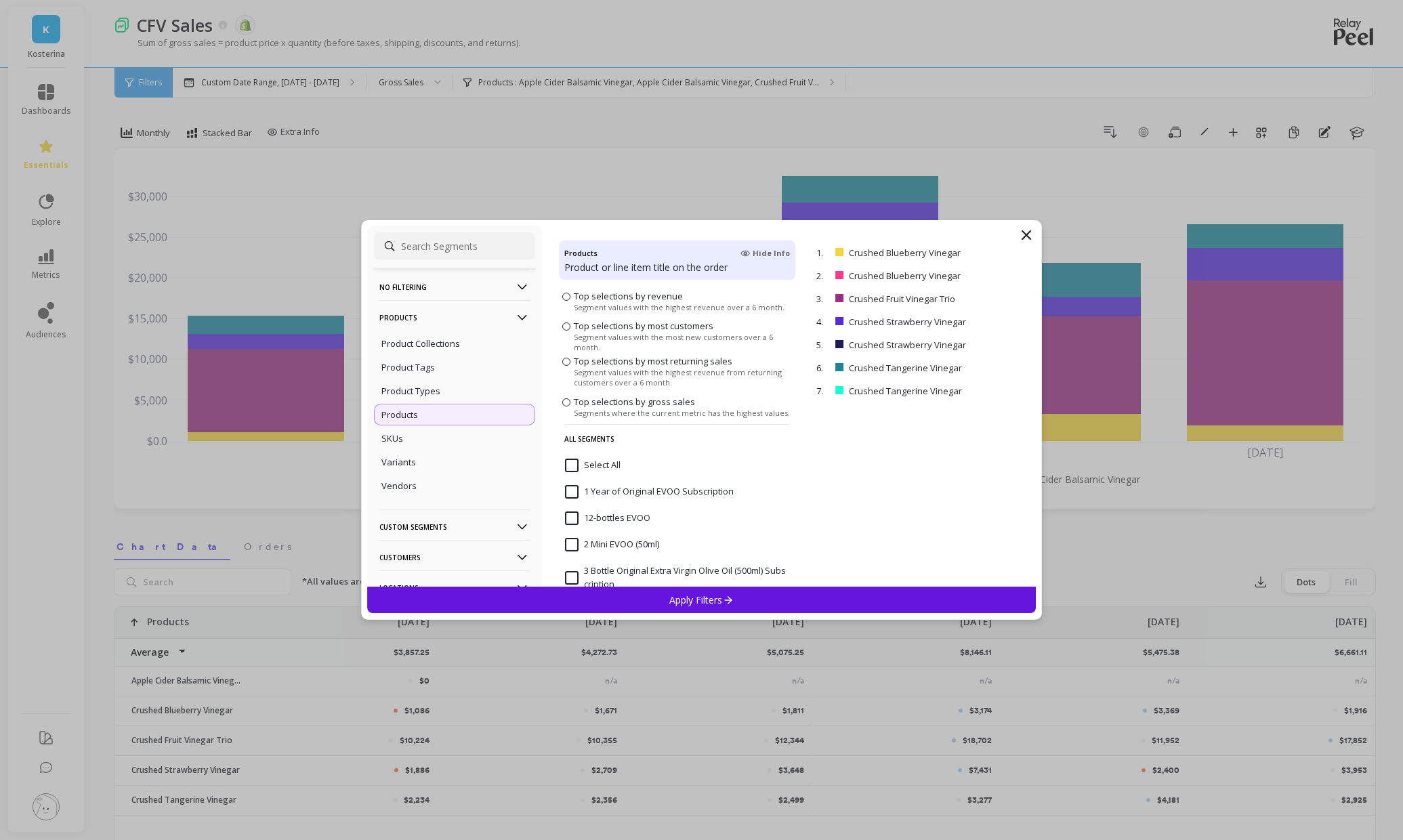
click at [432, 248] on input at bounding box center [455, 245] width 162 height 27
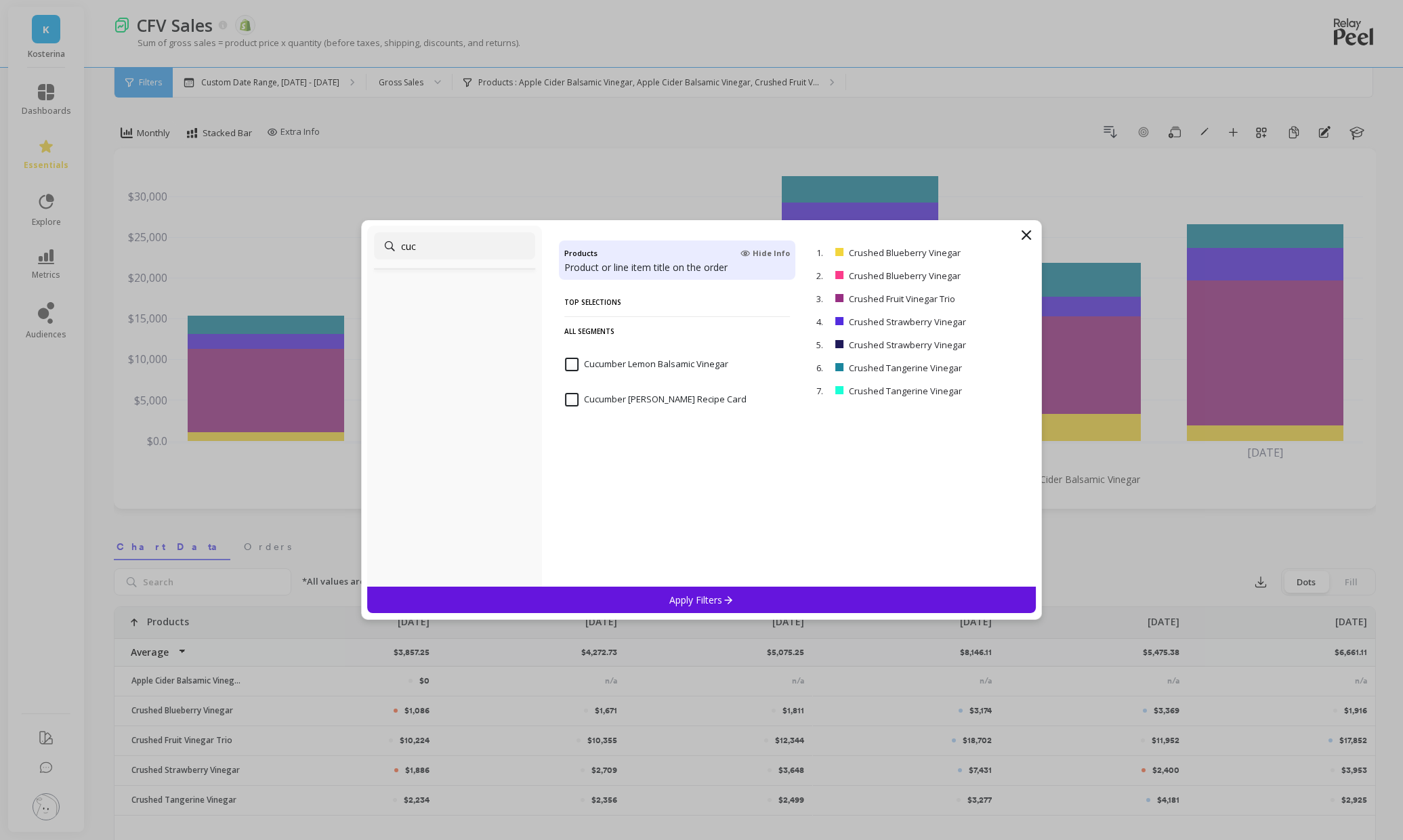
scroll to position [0, 0]
click at [574, 365] on input "Cucumber Lemon Balsamic Vinegar" at bounding box center [646, 364] width 163 height 13
click at [476, 251] on input "cucumber" at bounding box center [455, 245] width 162 height 27
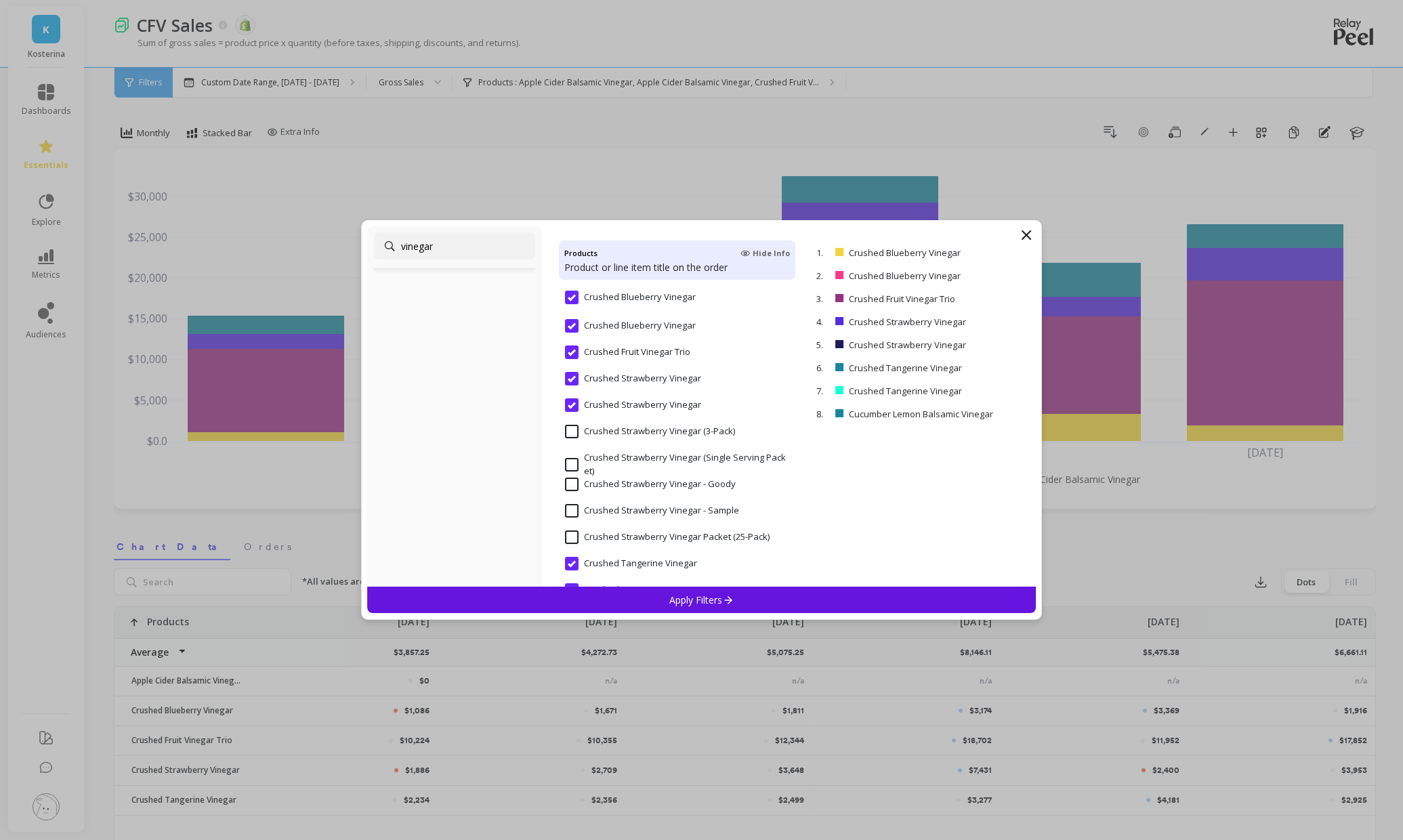
scroll to position [173, 0]
type input "vinegar"
click at [563, 431] on div "Crushed Strawberry Vinegar (3-Pack)" at bounding box center [677, 439] width 236 height 41
click at [574, 462] on input "Crushed Strawberry Vinegar (Single Serving Packet)" at bounding box center [677, 464] width 225 height 27
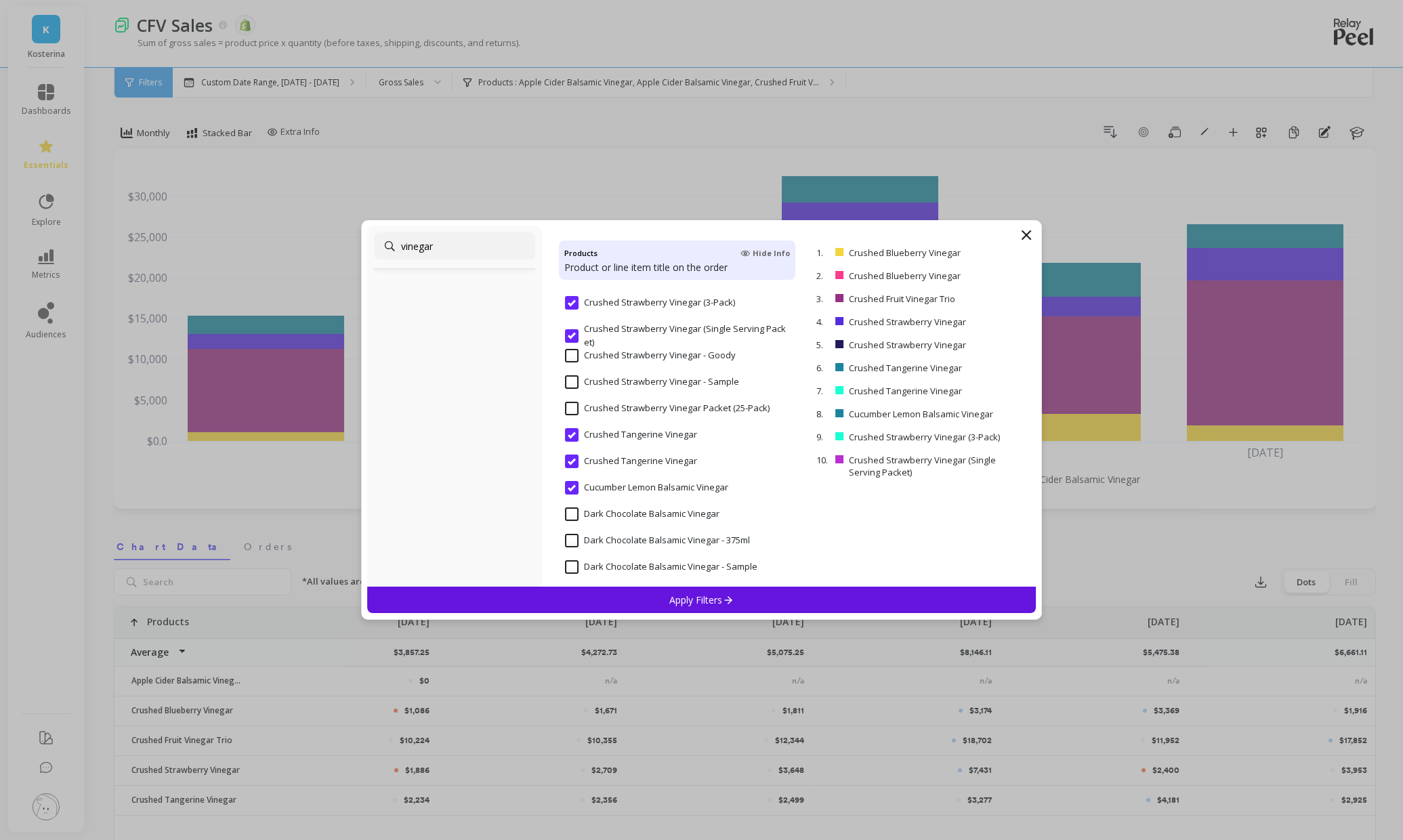
scroll to position [302, 0]
click at [572, 410] on input "Crushed Strawberry Vinegar Packet (25-Pack)" at bounding box center [667, 407] width 204 height 13
click at [576, 332] on input "Crushed Strawberry Vinegar (Single Serving Packet)" at bounding box center [677, 335] width 225 height 27
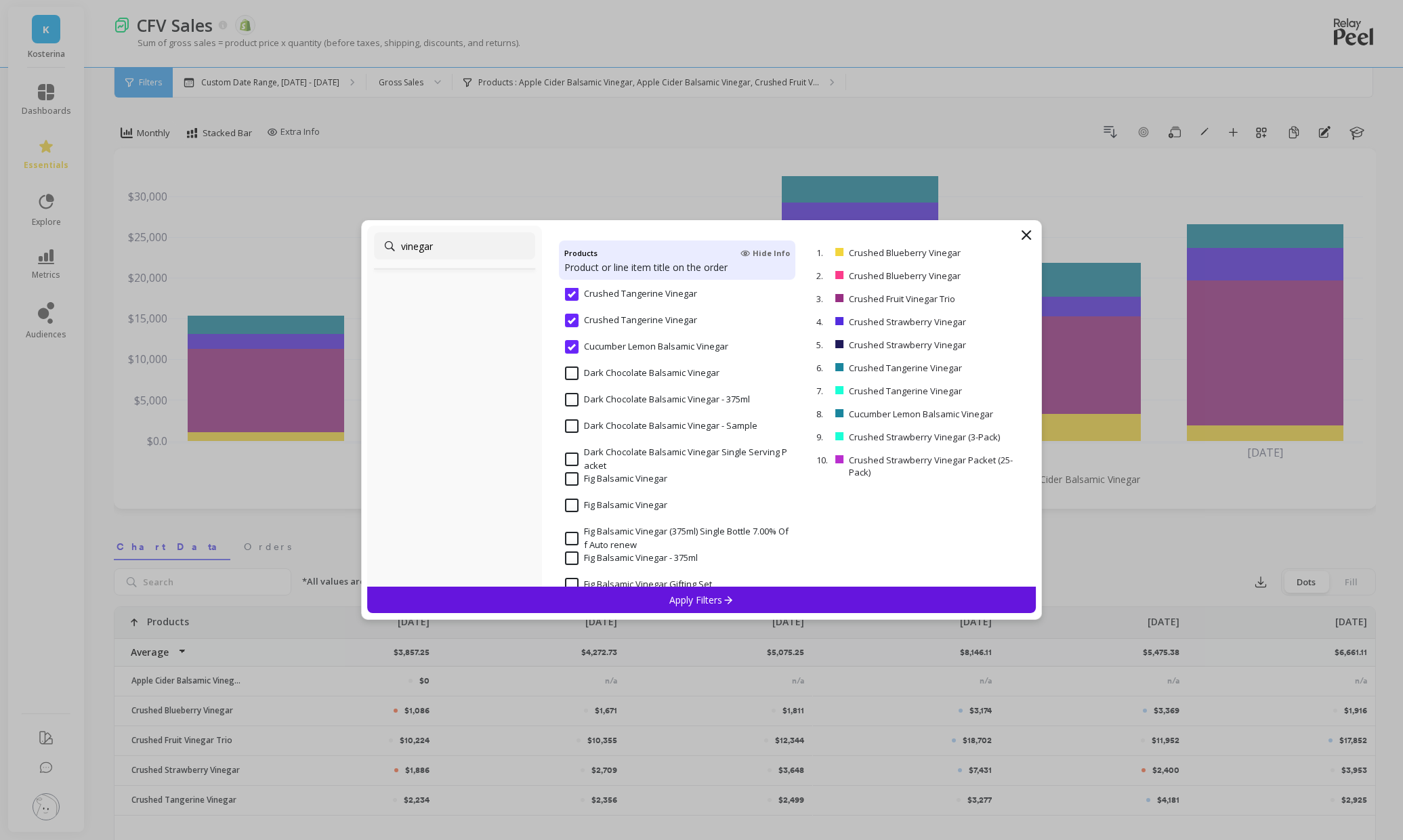
scroll to position [449, 0]
click at [692, 595] on p "Apply Filters" at bounding box center [702, 599] width 64 height 13
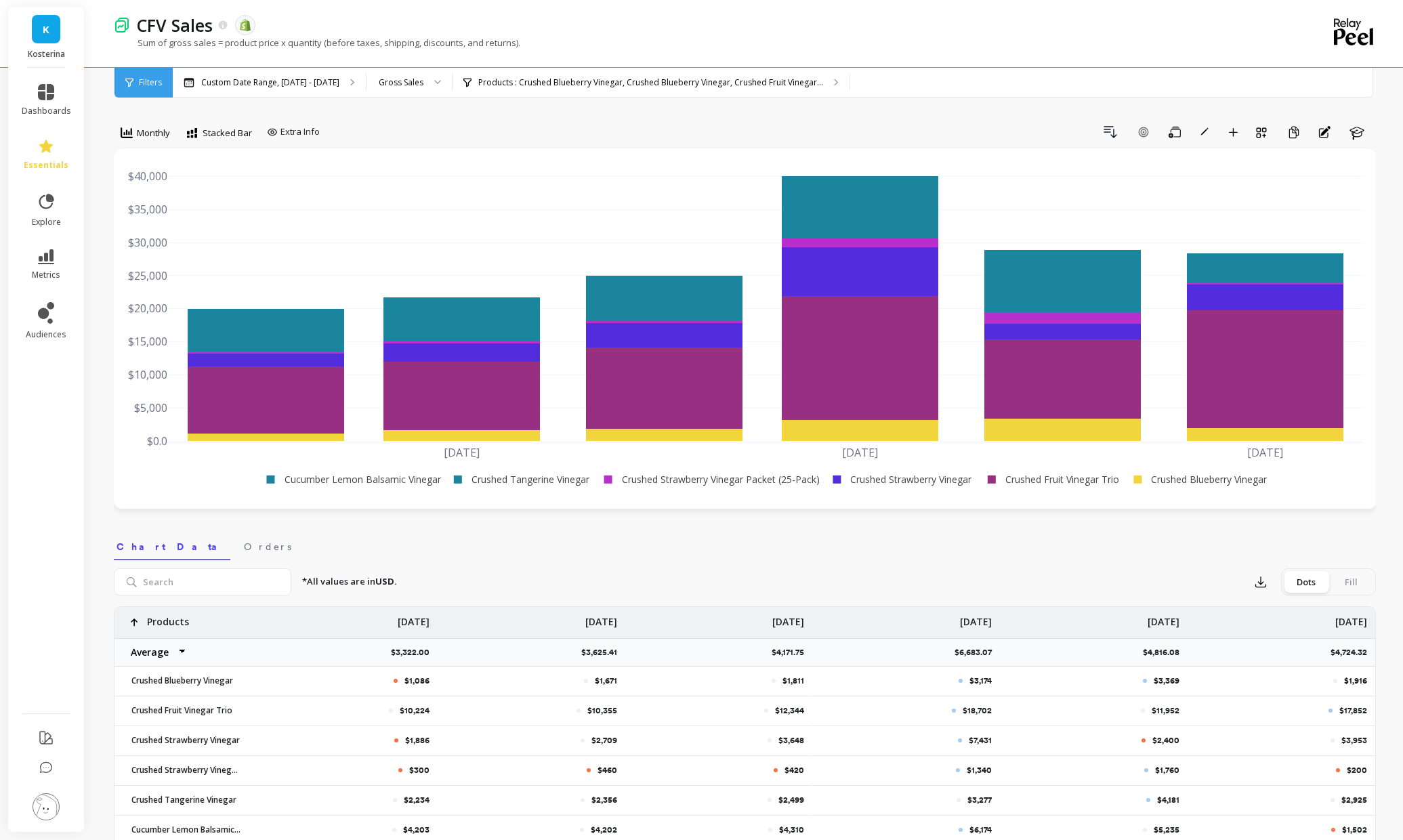
scroll to position [0, 0]
click at [285, 85] on p "Custom Date Range, Apr 1 - Sep 29" at bounding box center [271, 82] width 138 height 10
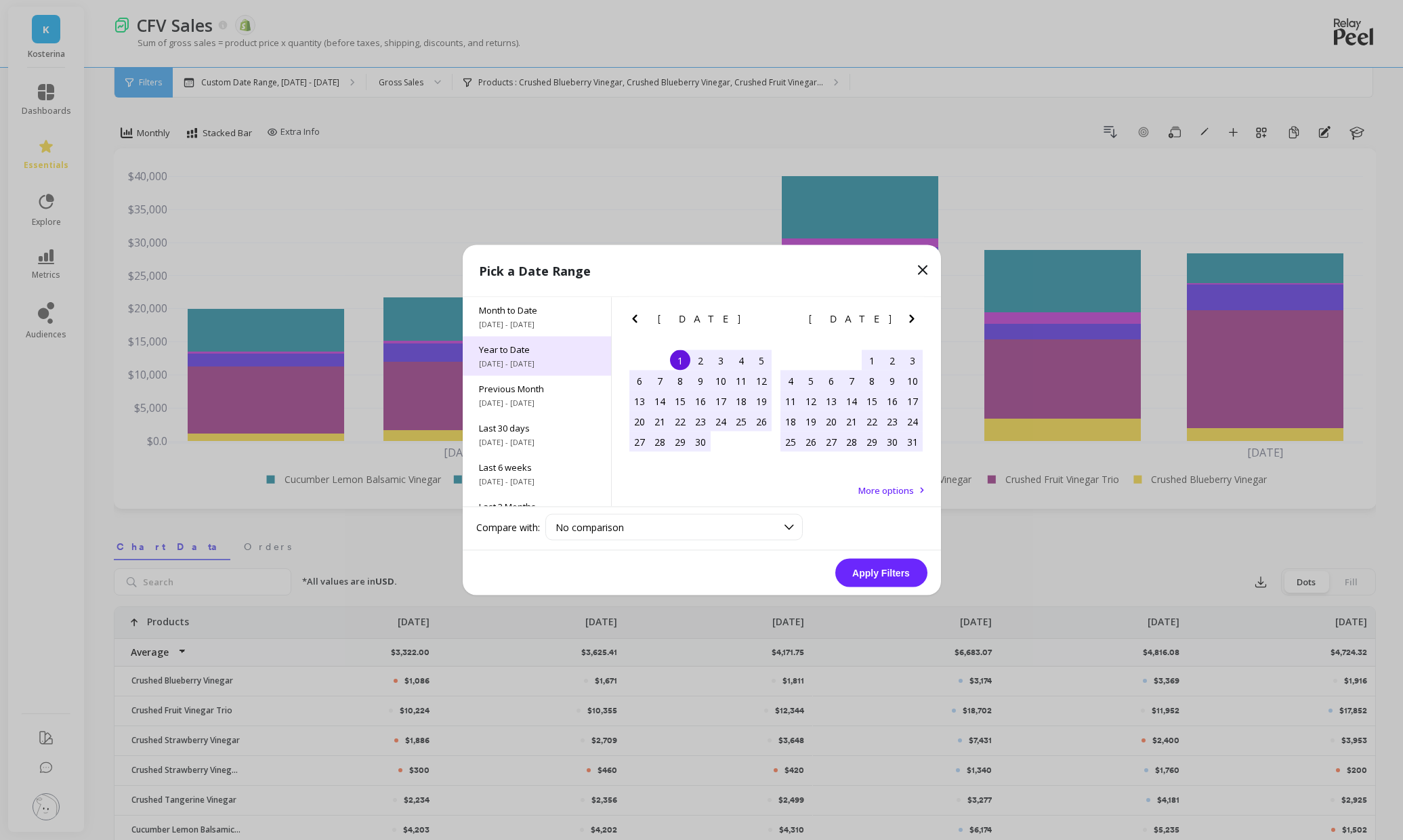
click at [524, 360] on span "1/1/2025 - 9/30/2025" at bounding box center [537, 363] width 116 height 10
click at [871, 569] on button "Apply Filters" at bounding box center [881, 573] width 92 height 29
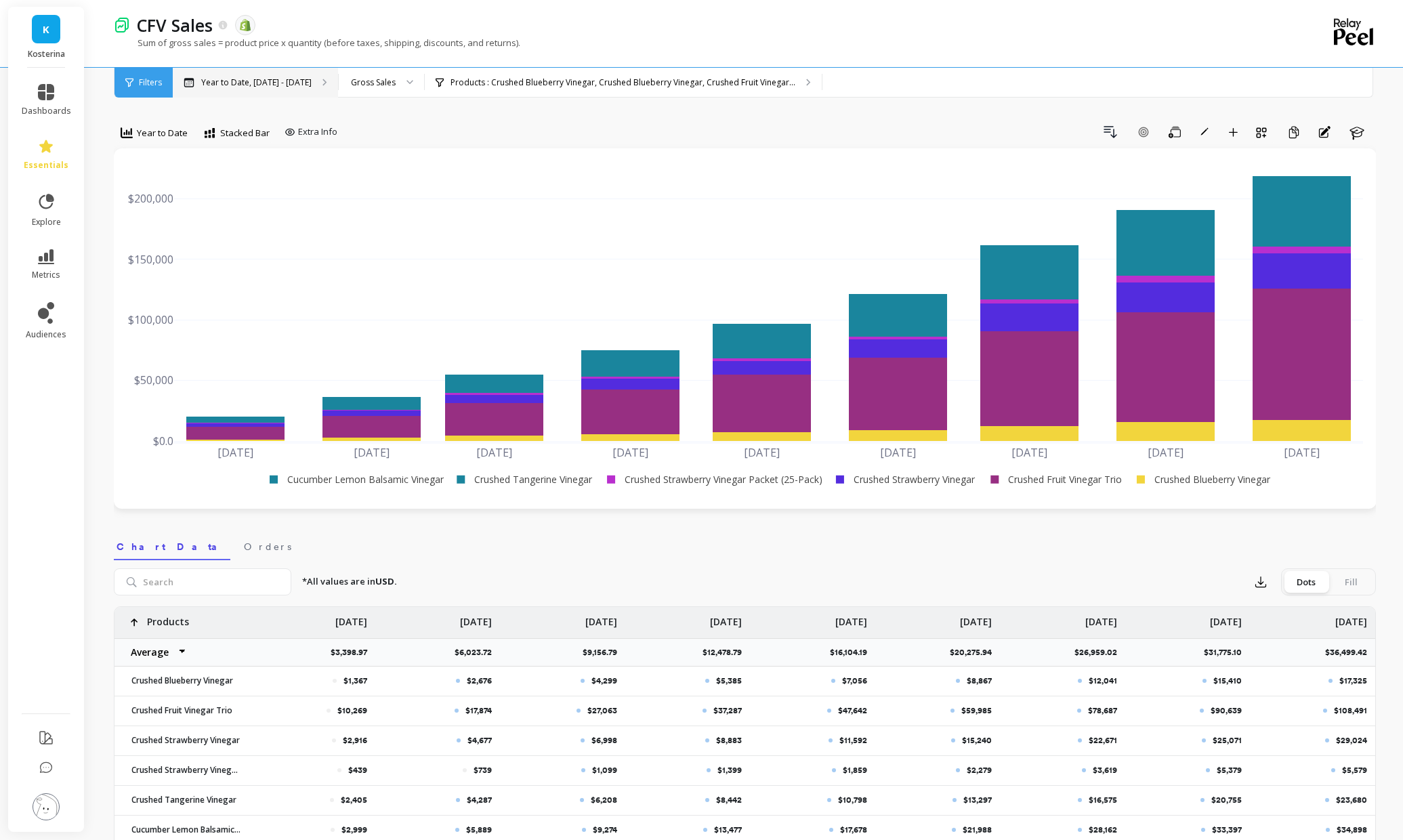
click at [271, 83] on p "Year to Date, Jan 1 - Sep 30" at bounding box center [257, 82] width 111 height 10
click at [162, 134] on span "Year to Date" at bounding box center [162, 133] width 51 height 13
click at [153, 233] on div "Monthly" at bounding box center [164, 241] width 94 height 24
